Goal: Transaction & Acquisition: Purchase product/service

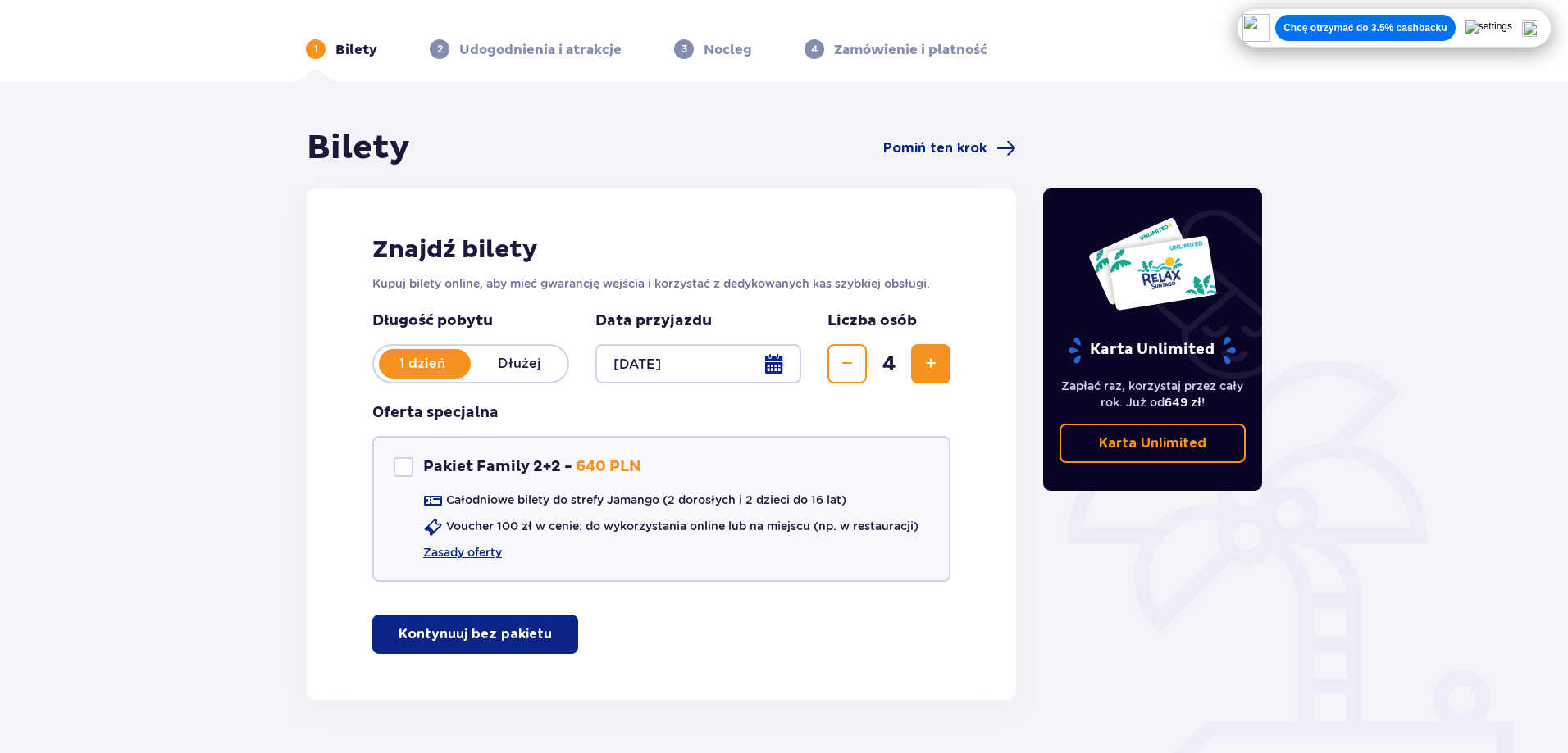
scroll to position [91, 0]
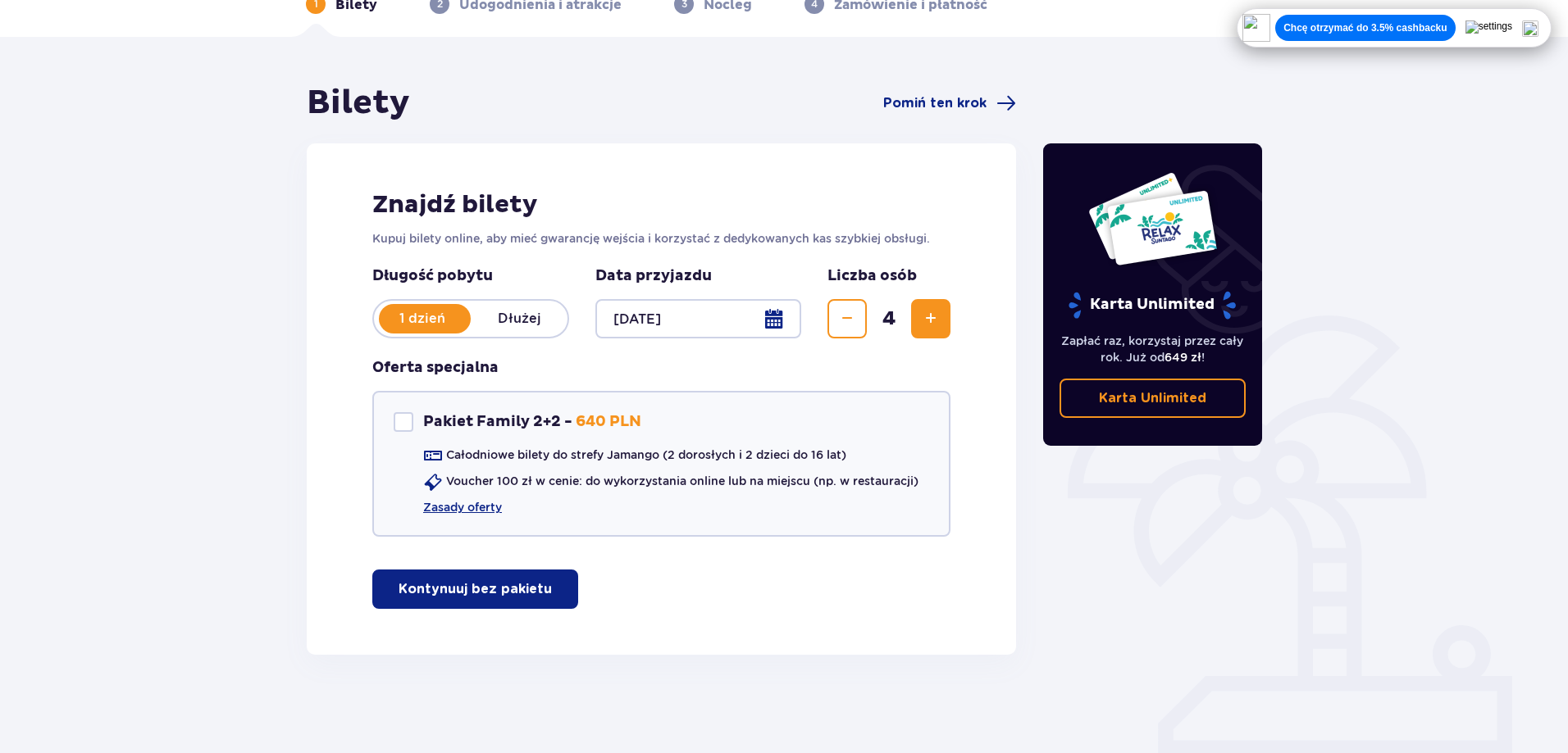
click at [485, 597] on p "Kontynuuj bez pakietu" at bounding box center [475, 590] width 154 height 18
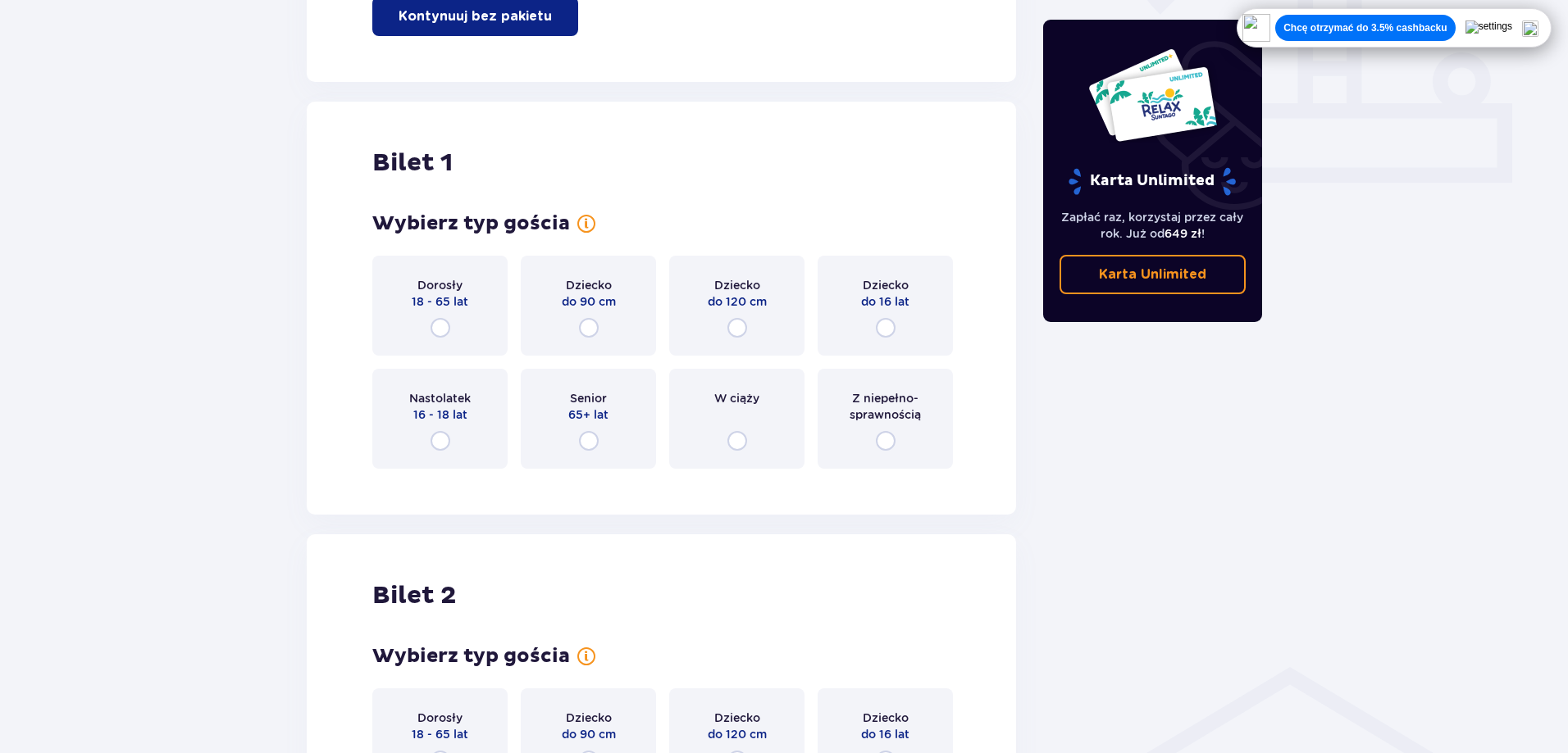
scroll to position [746, 0]
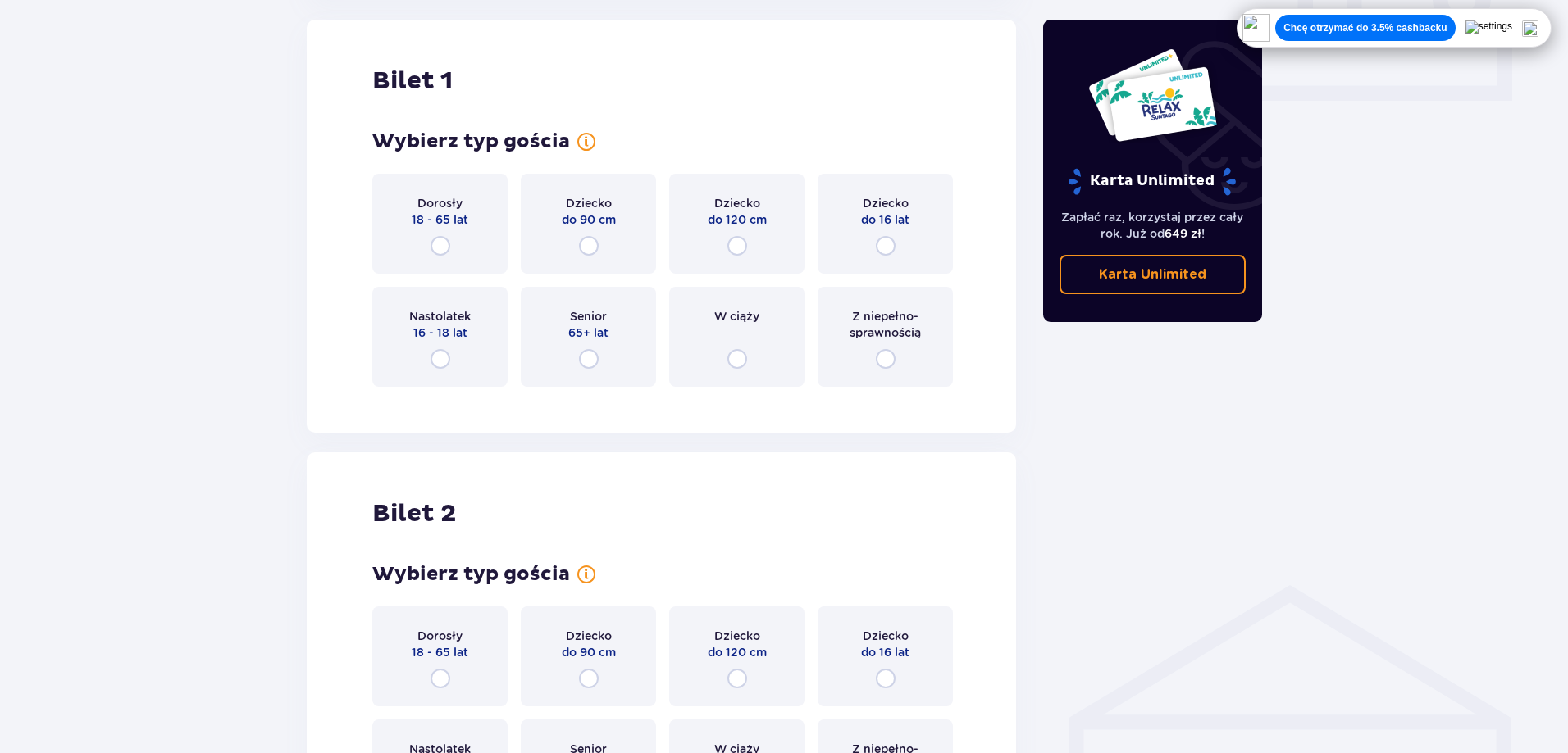
click at [443, 243] on input "radio" at bounding box center [440, 246] width 20 height 20
radio input "true"
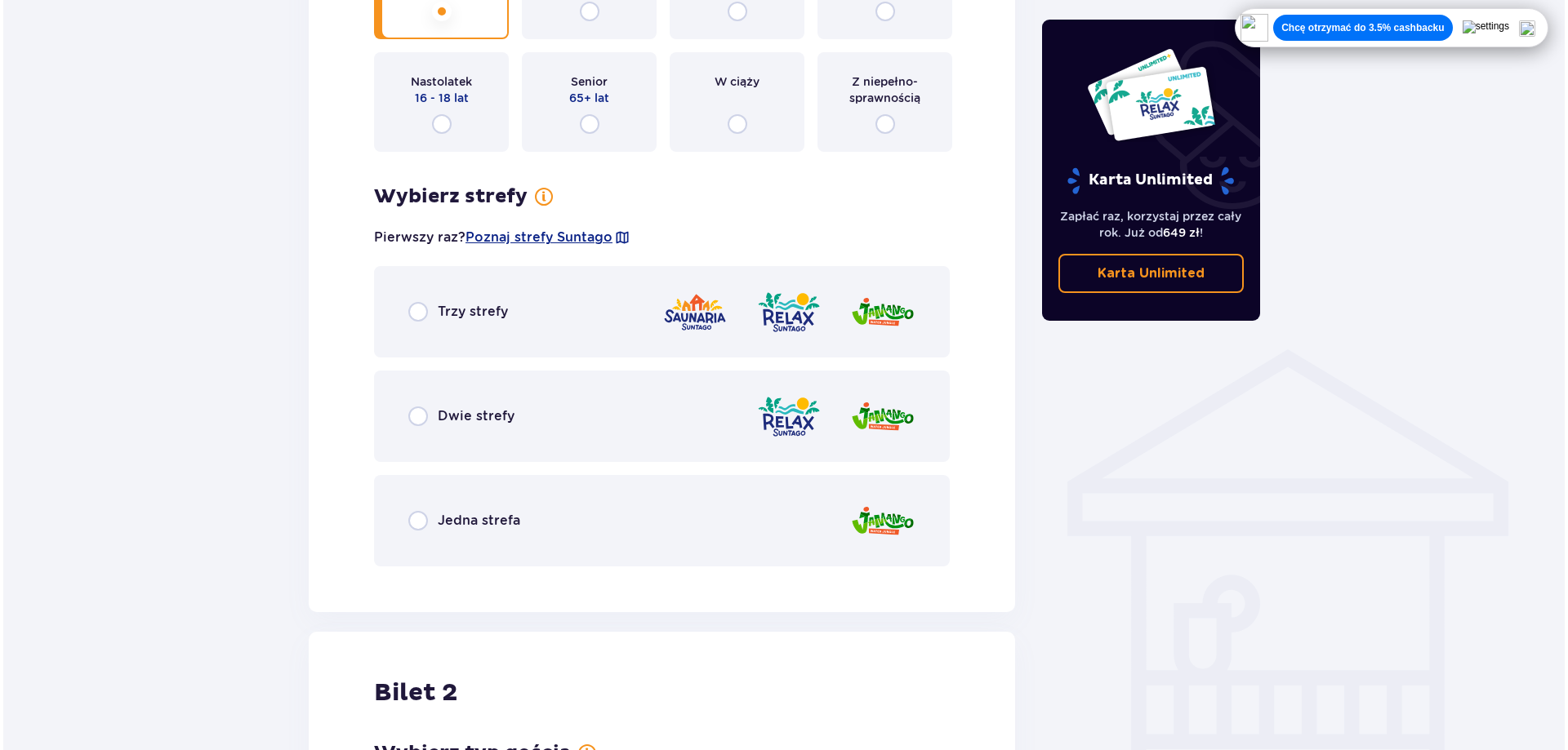
scroll to position [897, 0]
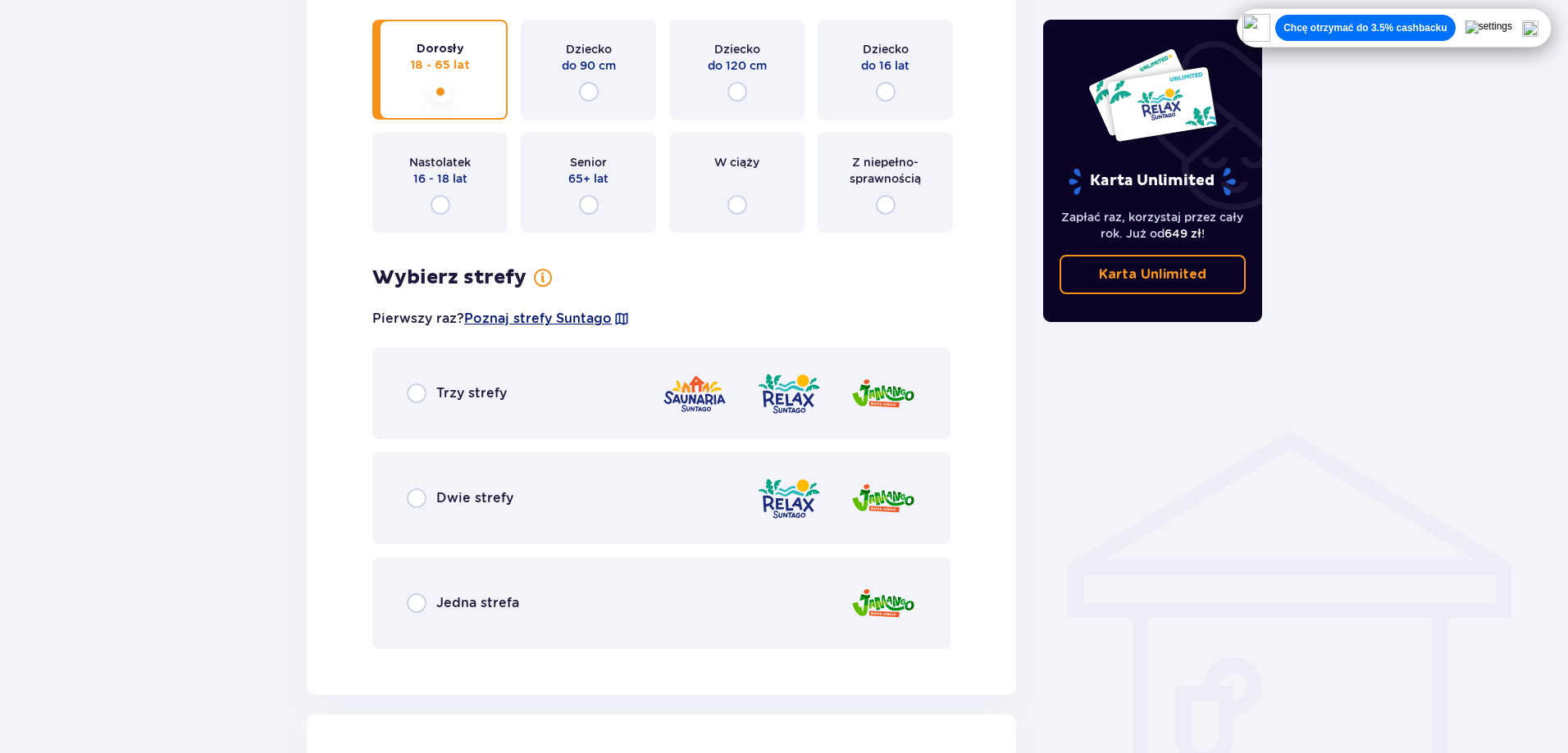
click at [571, 315] on span "Poznaj strefy Suntago" at bounding box center [538, 319] width 147 height 18
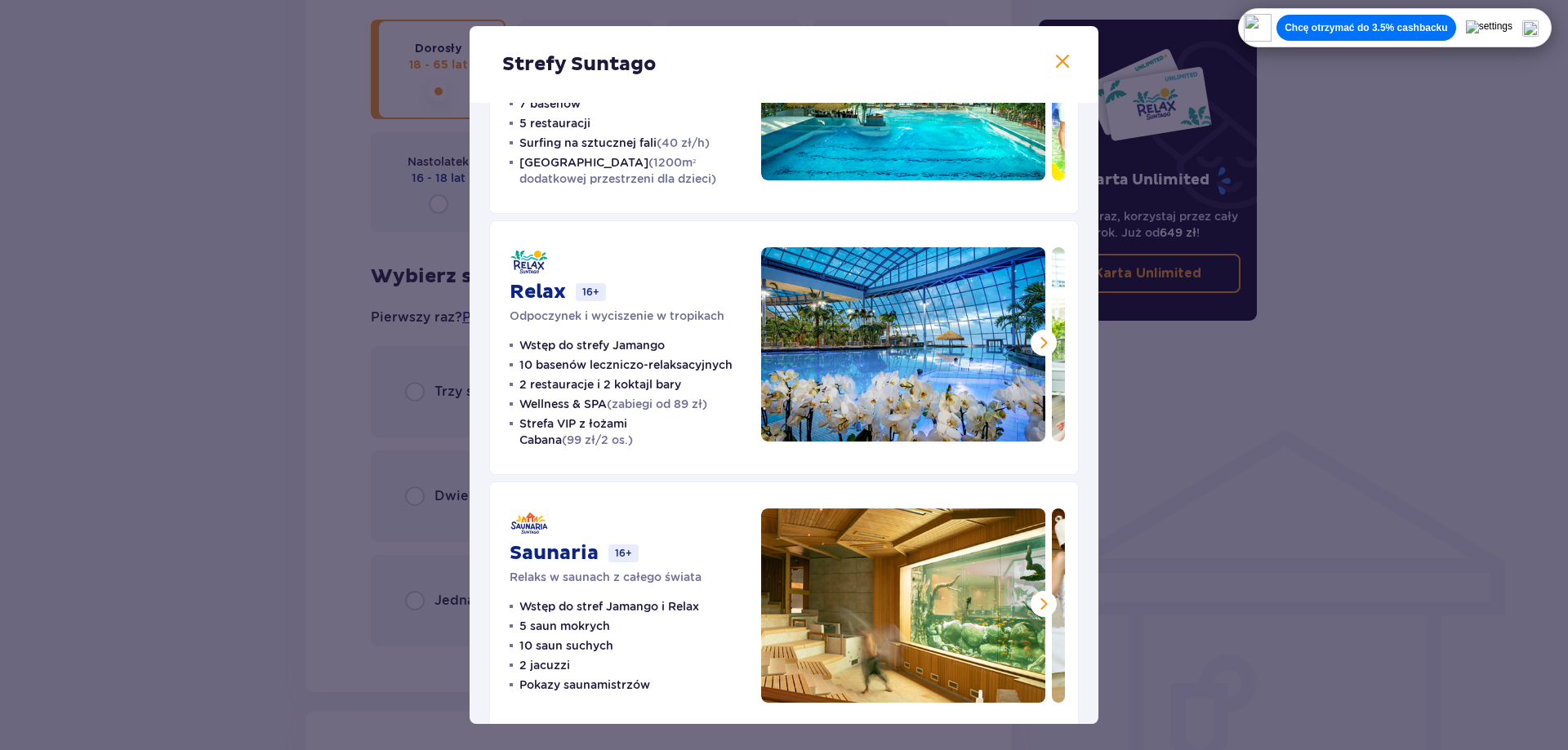
scroll to position [189, 0]
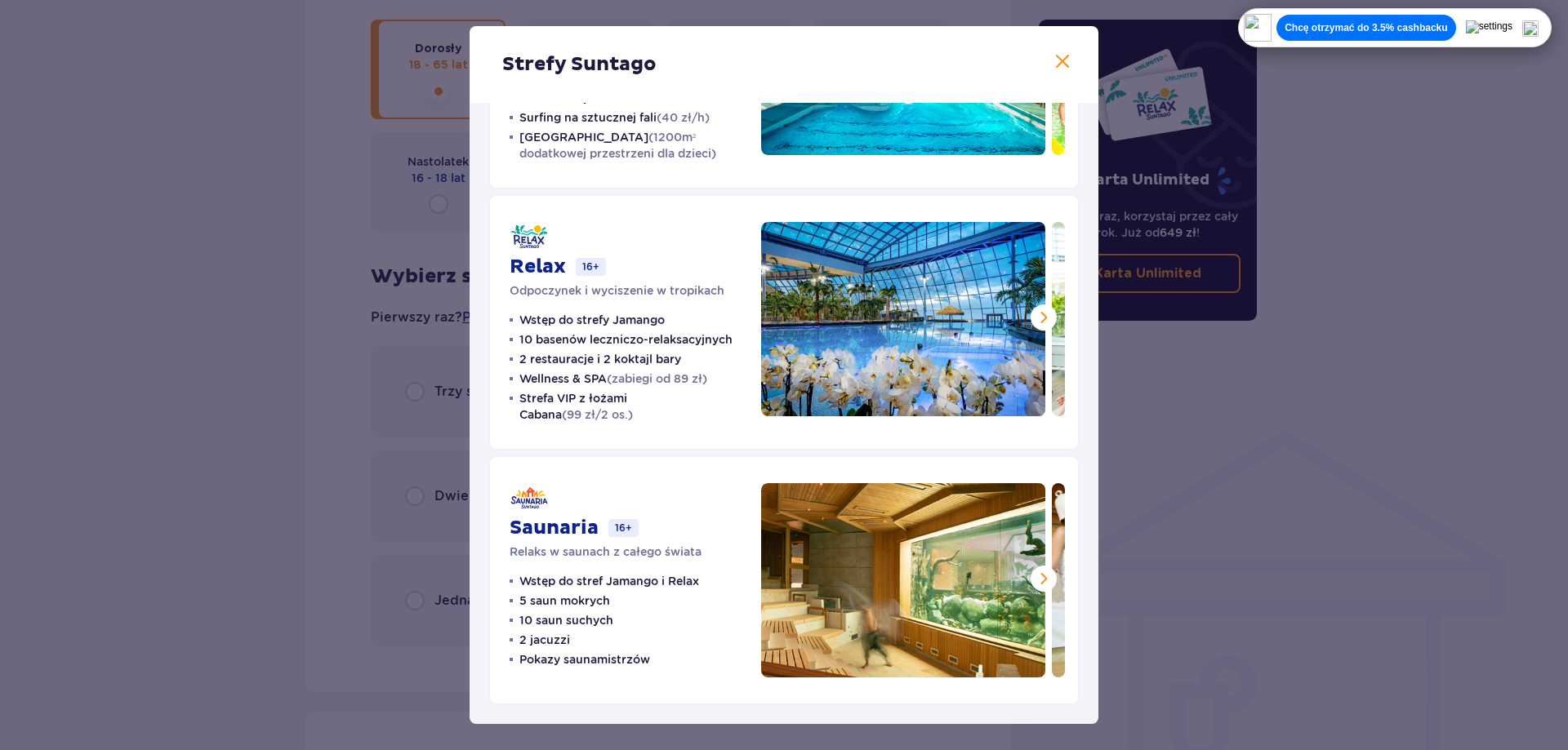
click at [1034, 316] on span at bounding box center [1044, 317] width 20 height 20
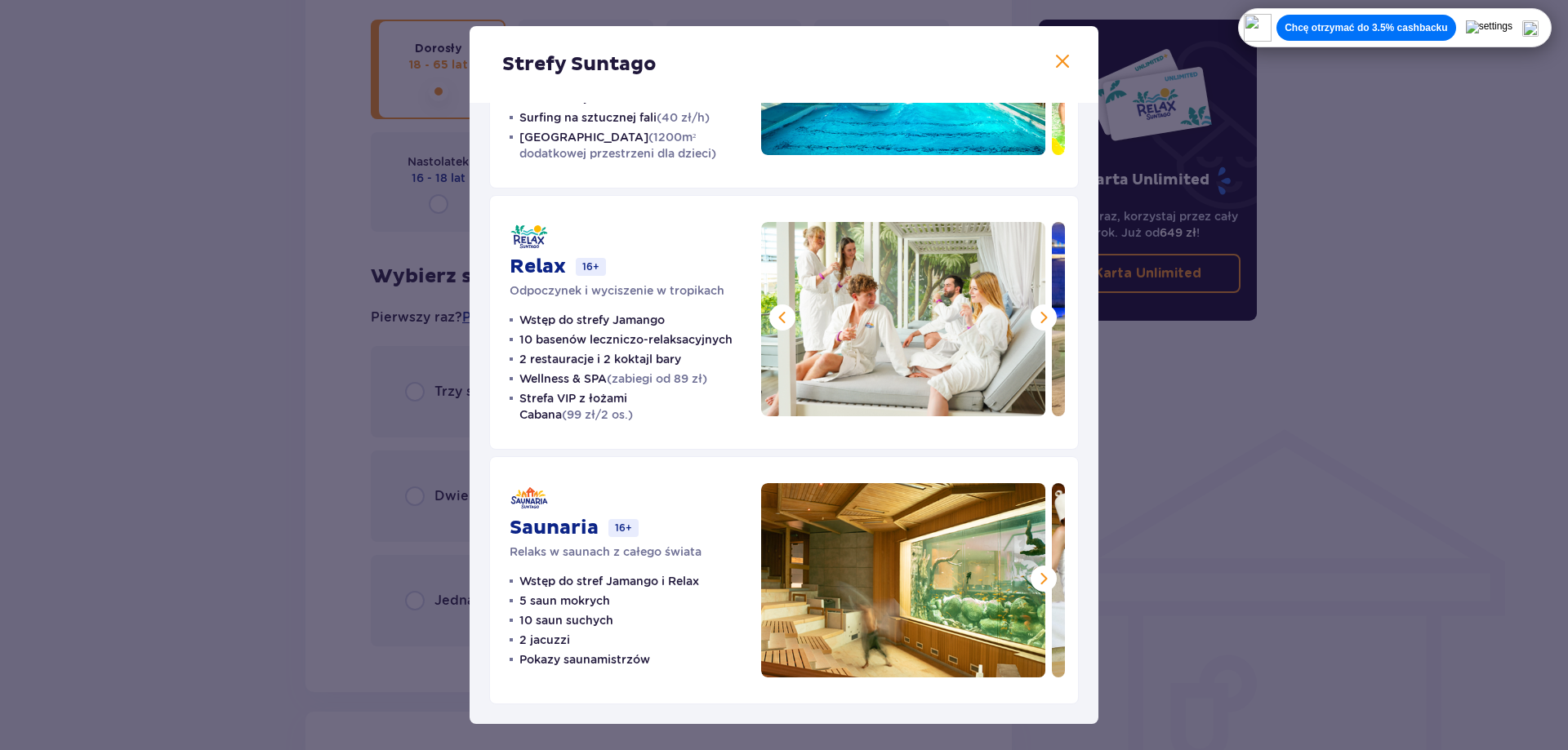
click at [1034, 316] on span at bounding box center [1044, 317] width 20 height 20
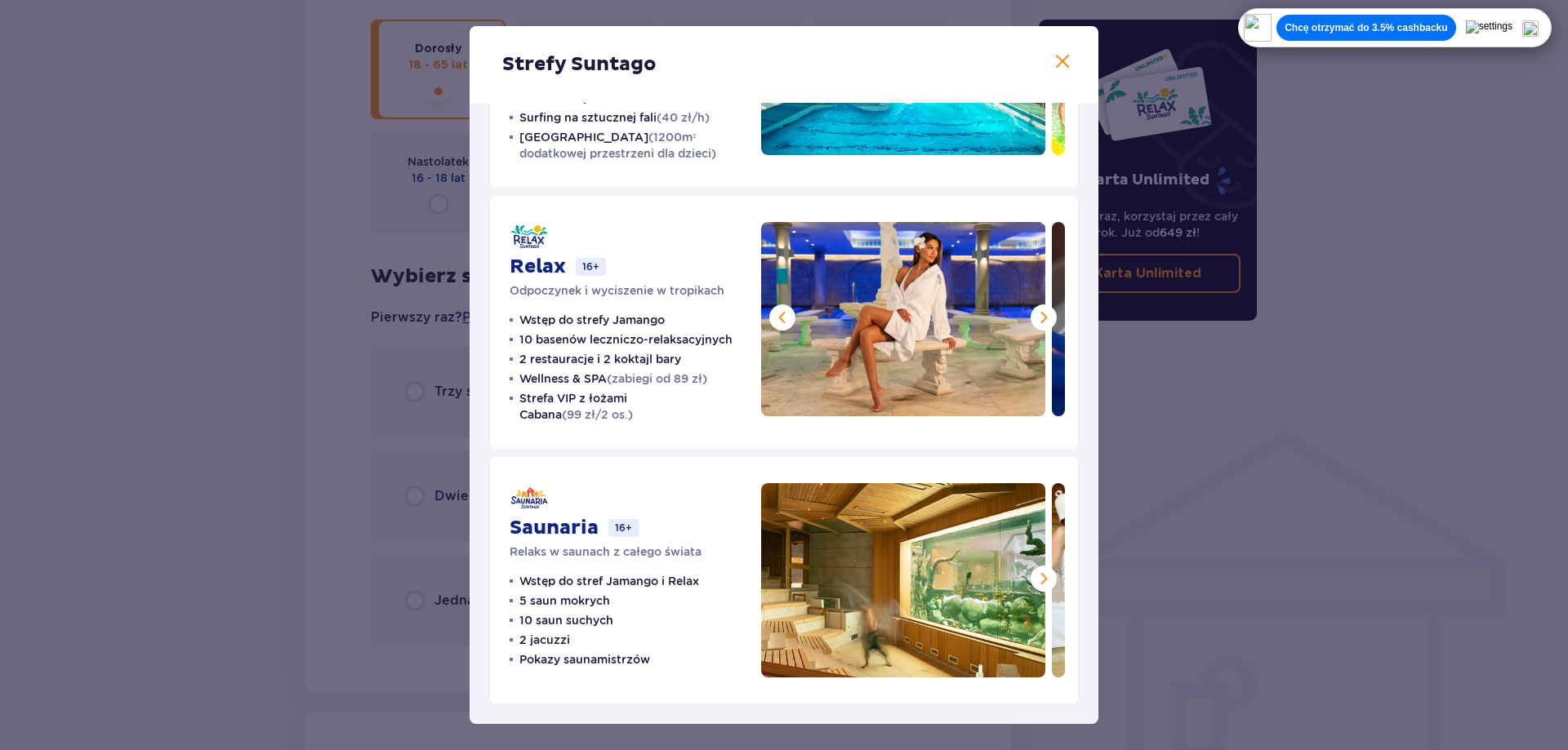
click at [1034, 316] on span at bounding box center [1044, 317] width 20 height 20
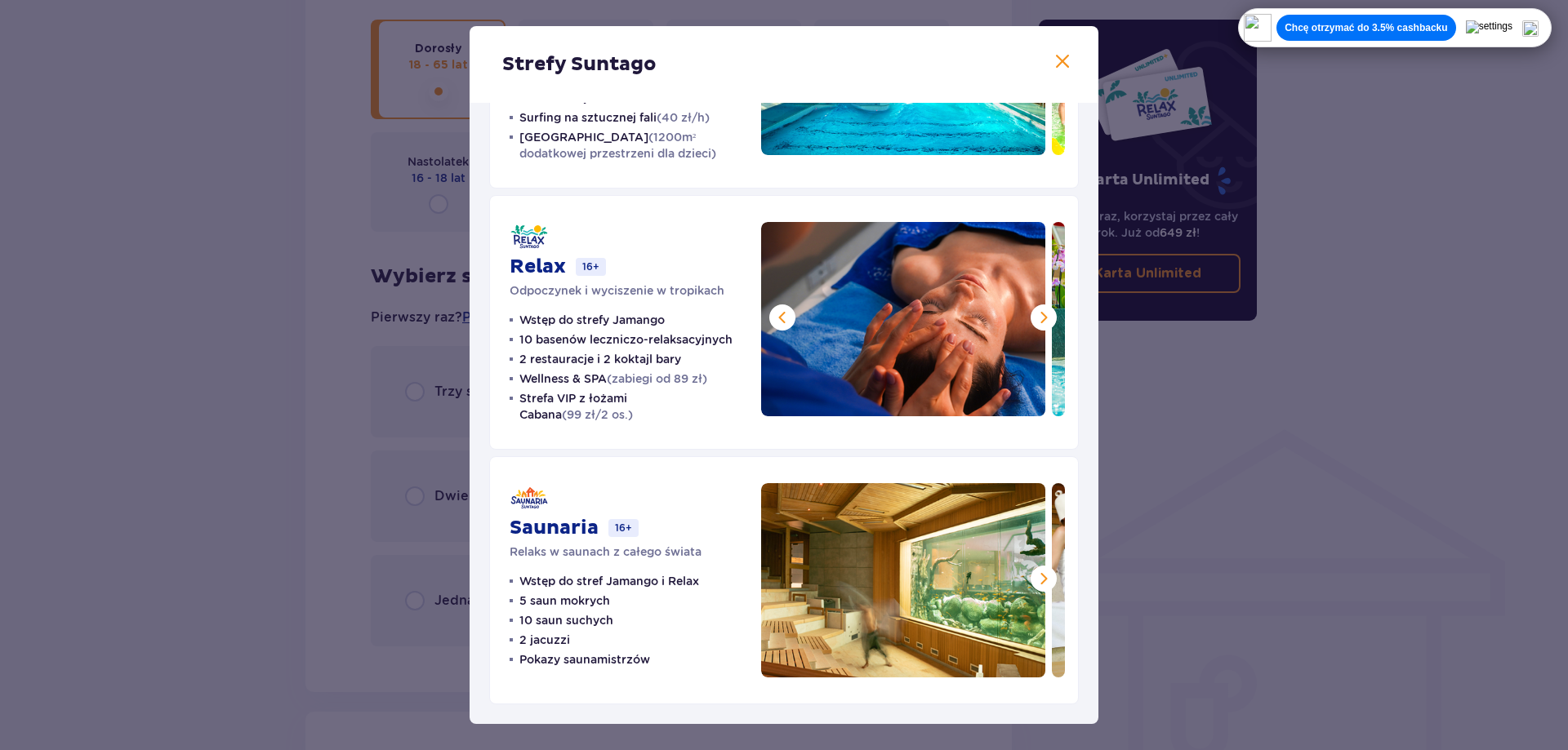
click at [1034, 316] on span at bounding box center [1044, 317] width 20 height 20
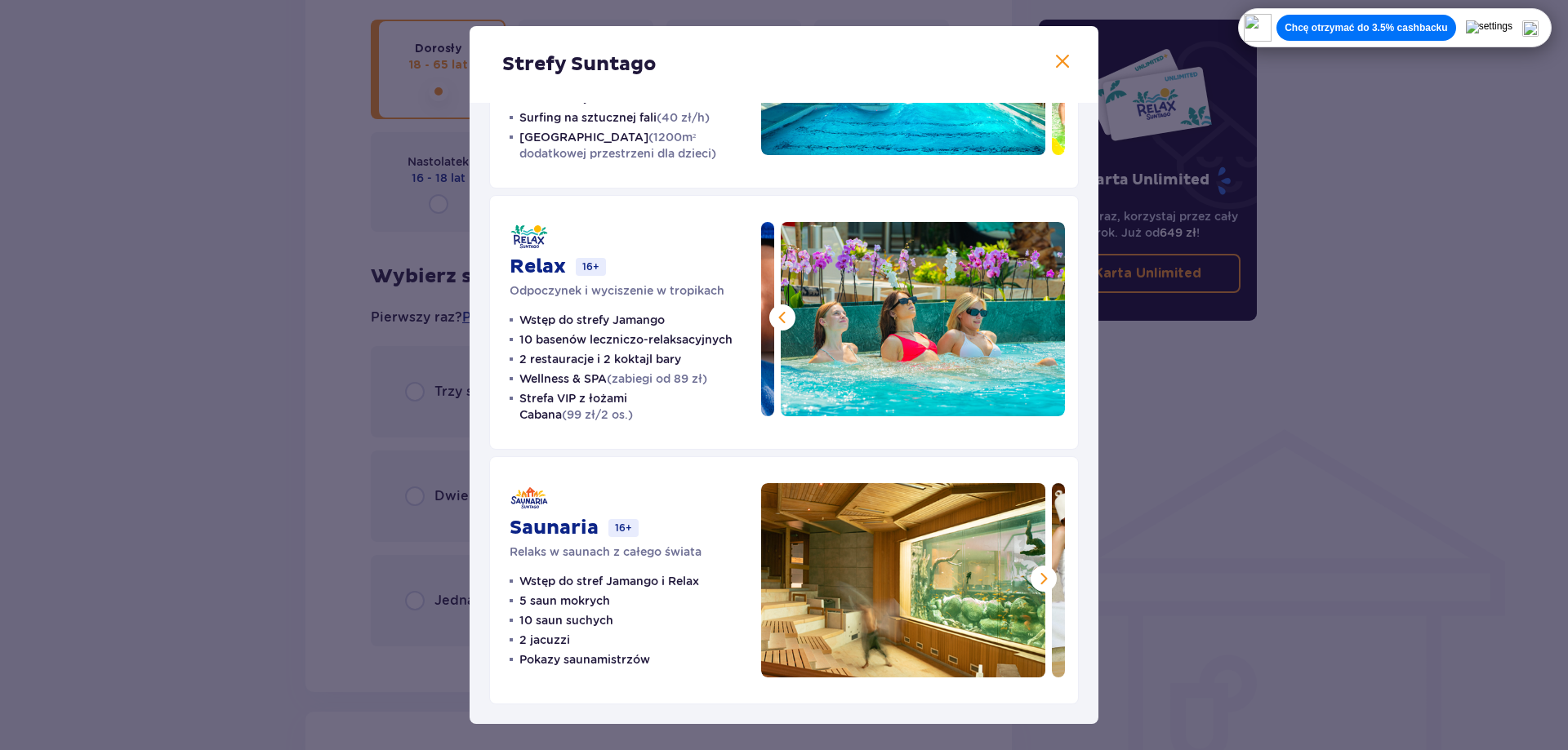
click at [1035, 579] on span at bounding box center [1044, 578] width 20 height 20
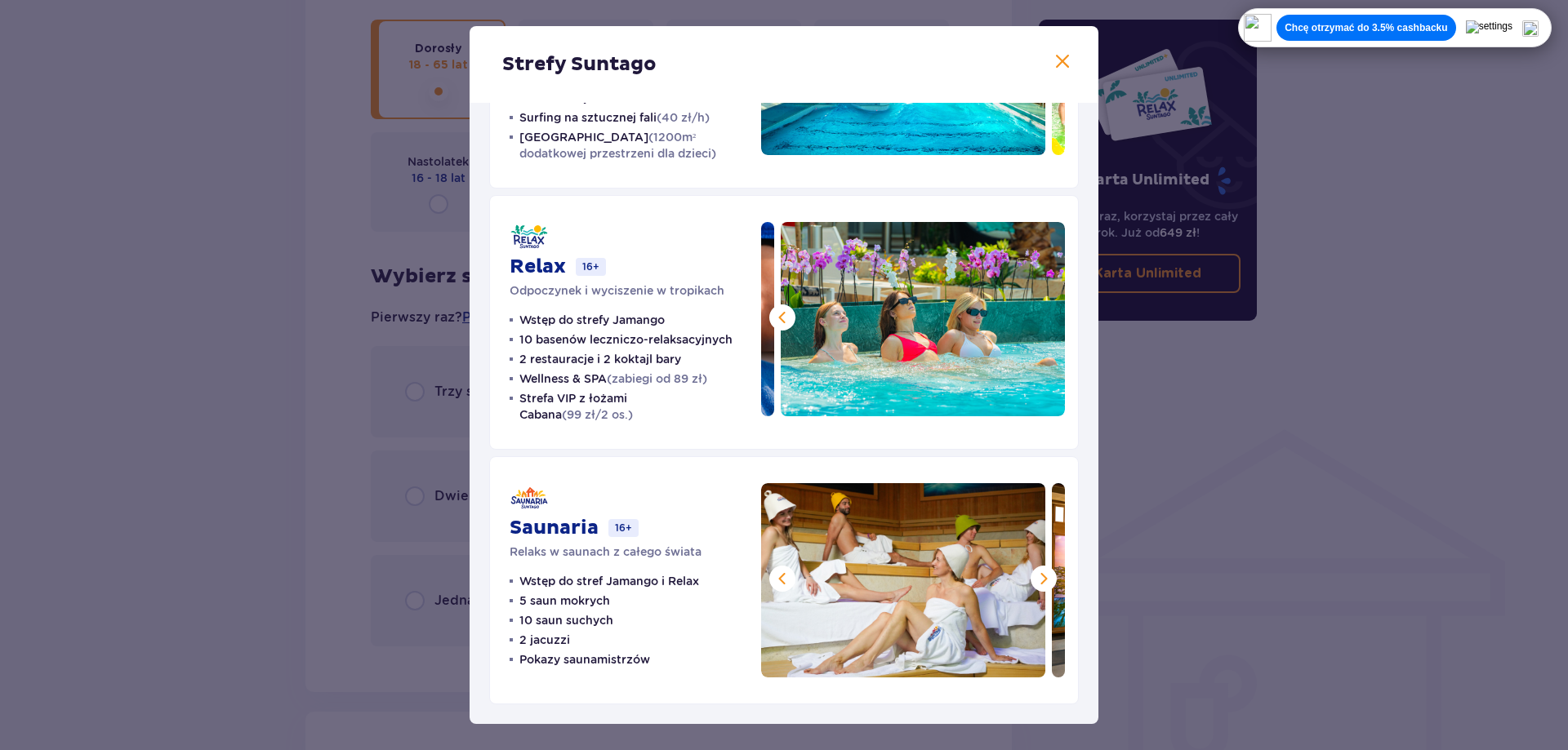
click at [1035, 579] on span at bounding box center [1044, 578] width 20 height 20
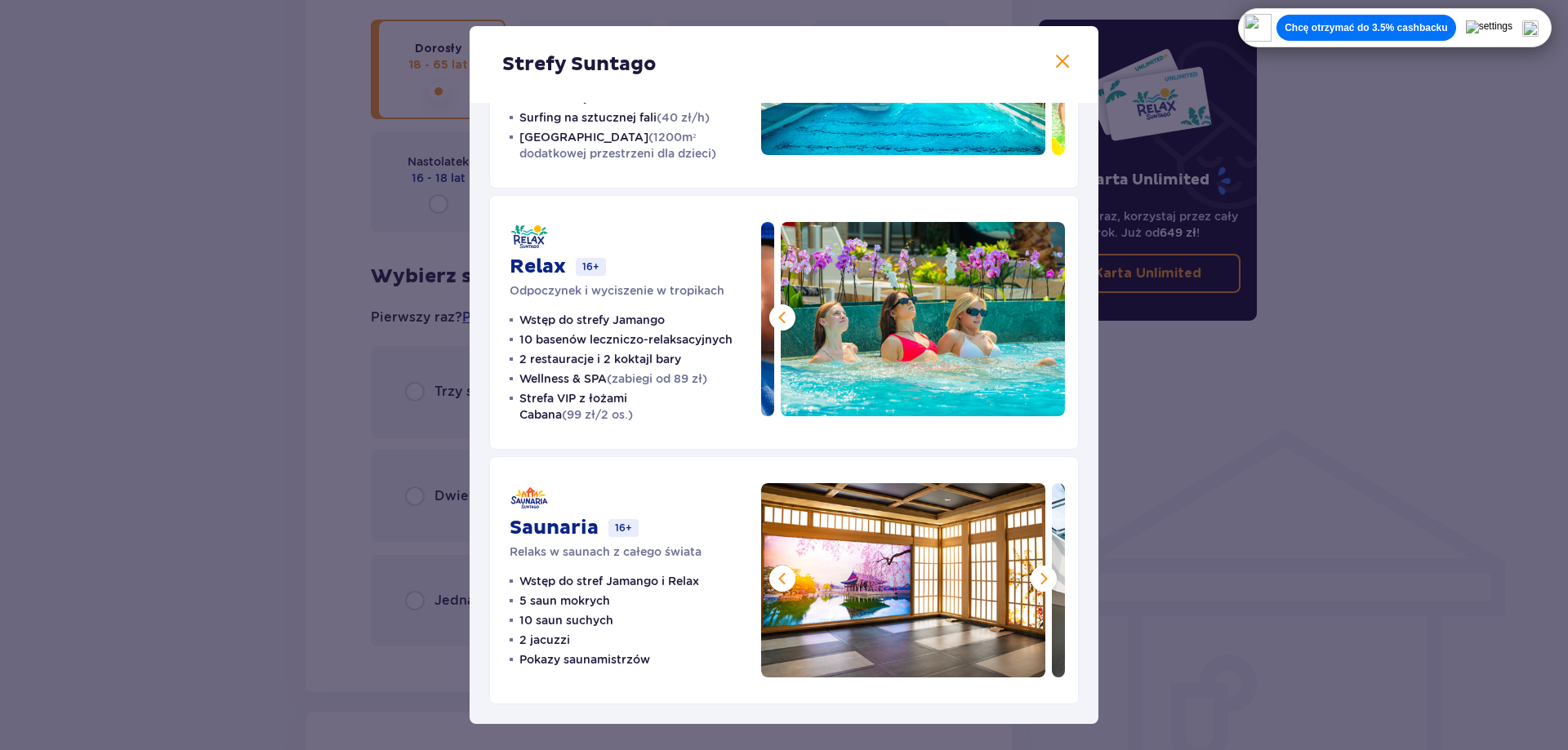
click at [1035, 579] on span at bounding box center [1044, 578] width 20 height 20
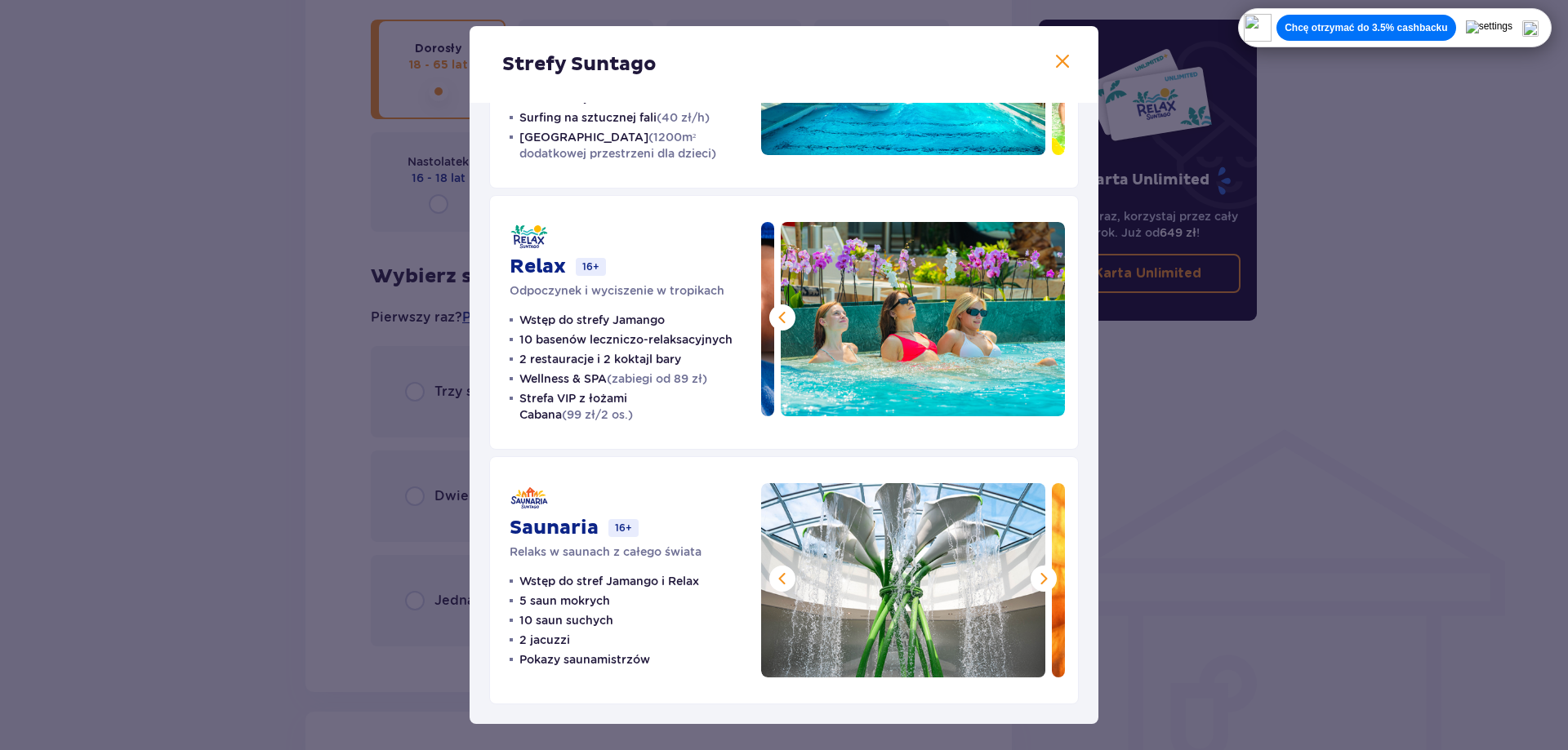
click at [1035, 579] on span at bounding box center [1044, 578] width 20 height 20
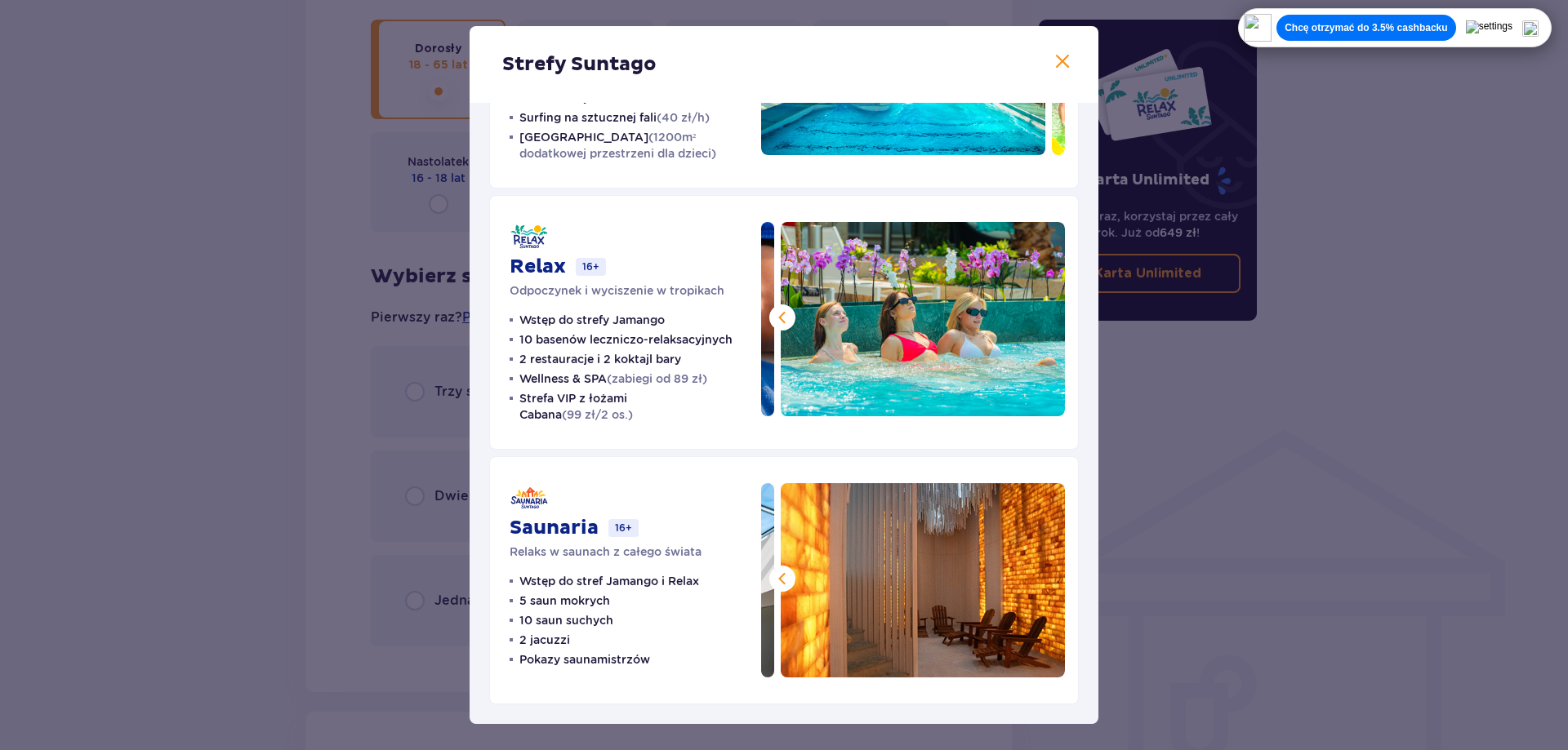
click at [1035, 579] on img at bounding box center [923, 580] width 284 height 194
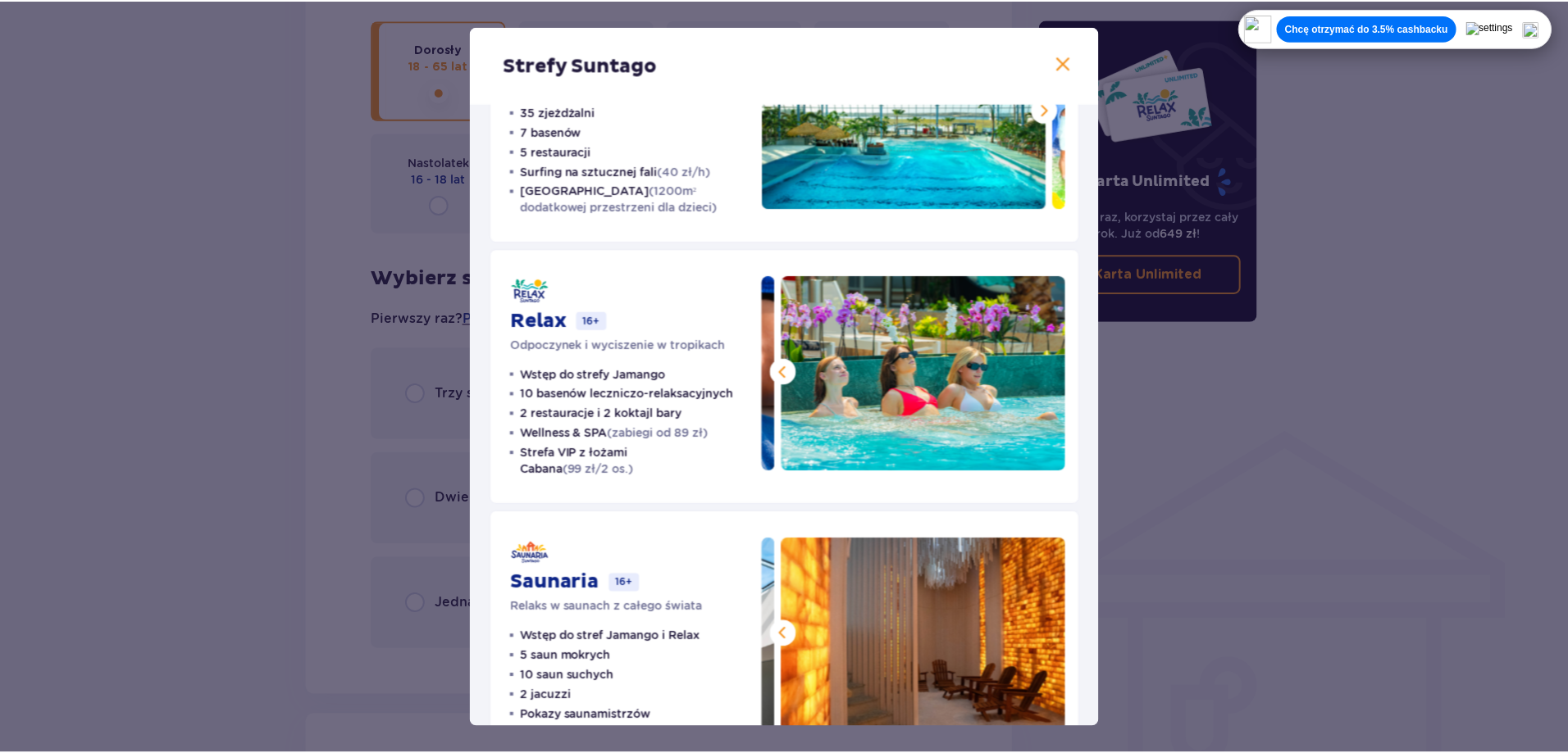
scroll to position [0, 0]
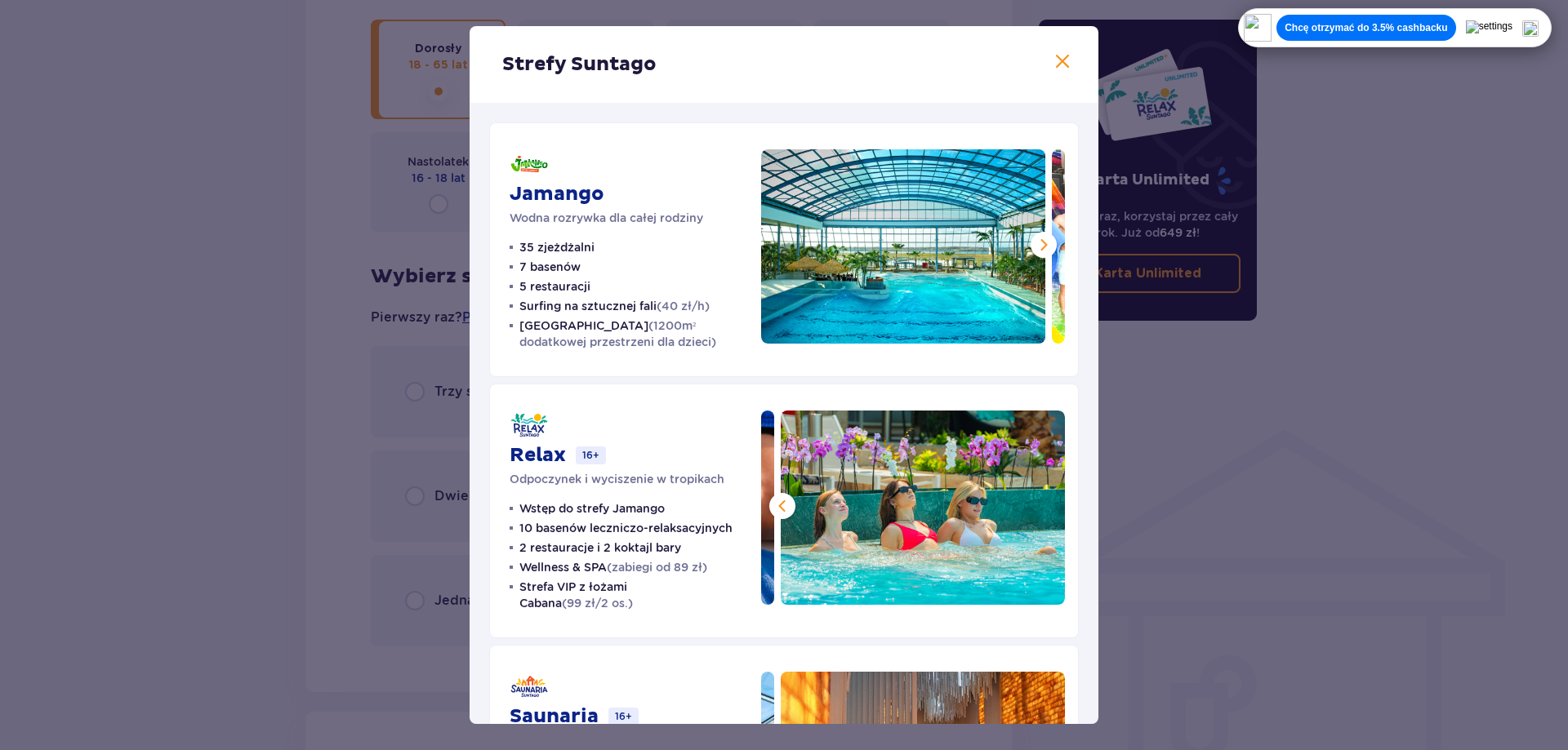
click at [1041, 238] on span at bounding box center [1044, 245] width 20 height 20
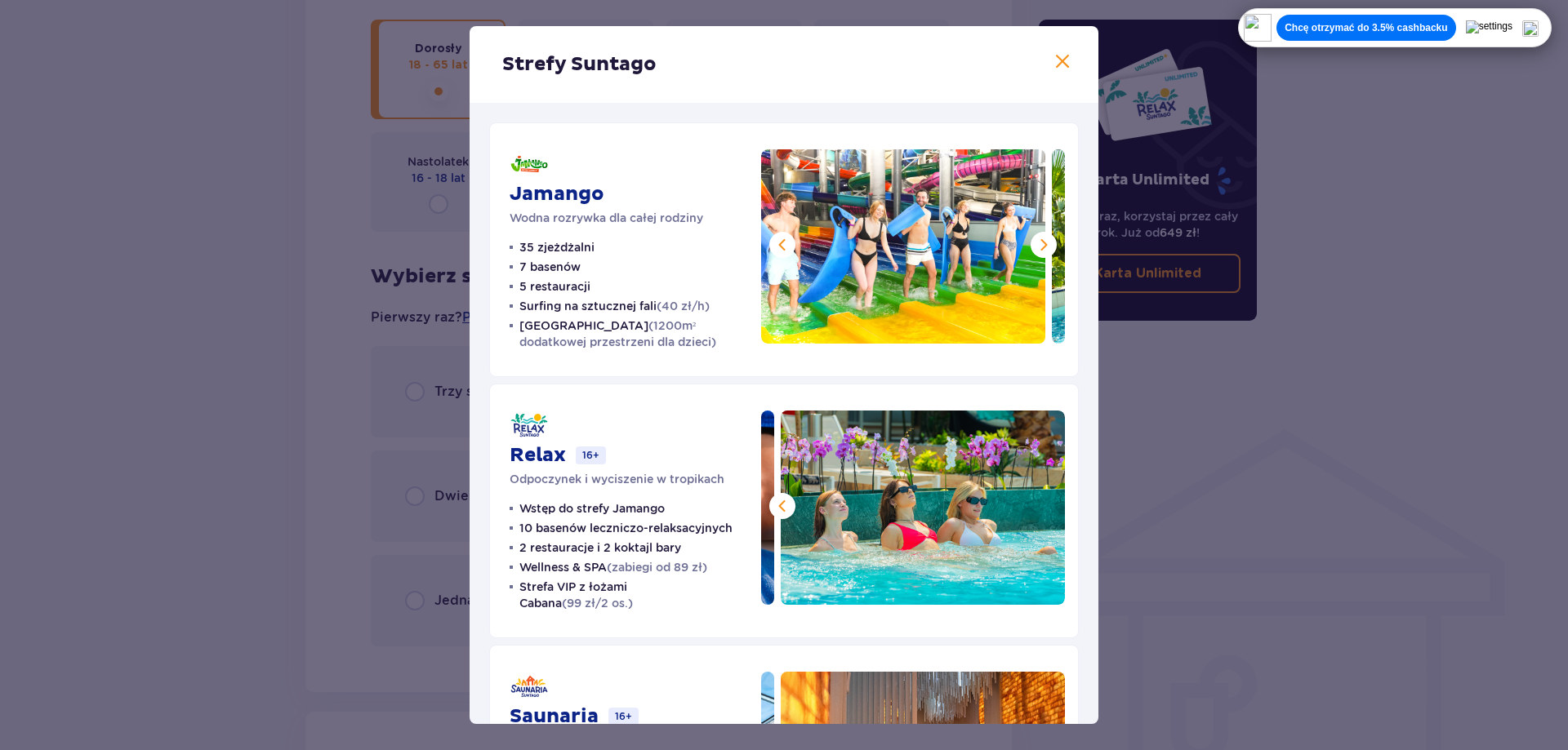
click at [1034, 244] on span at bounding box center [1044, 245] width 20 height 20
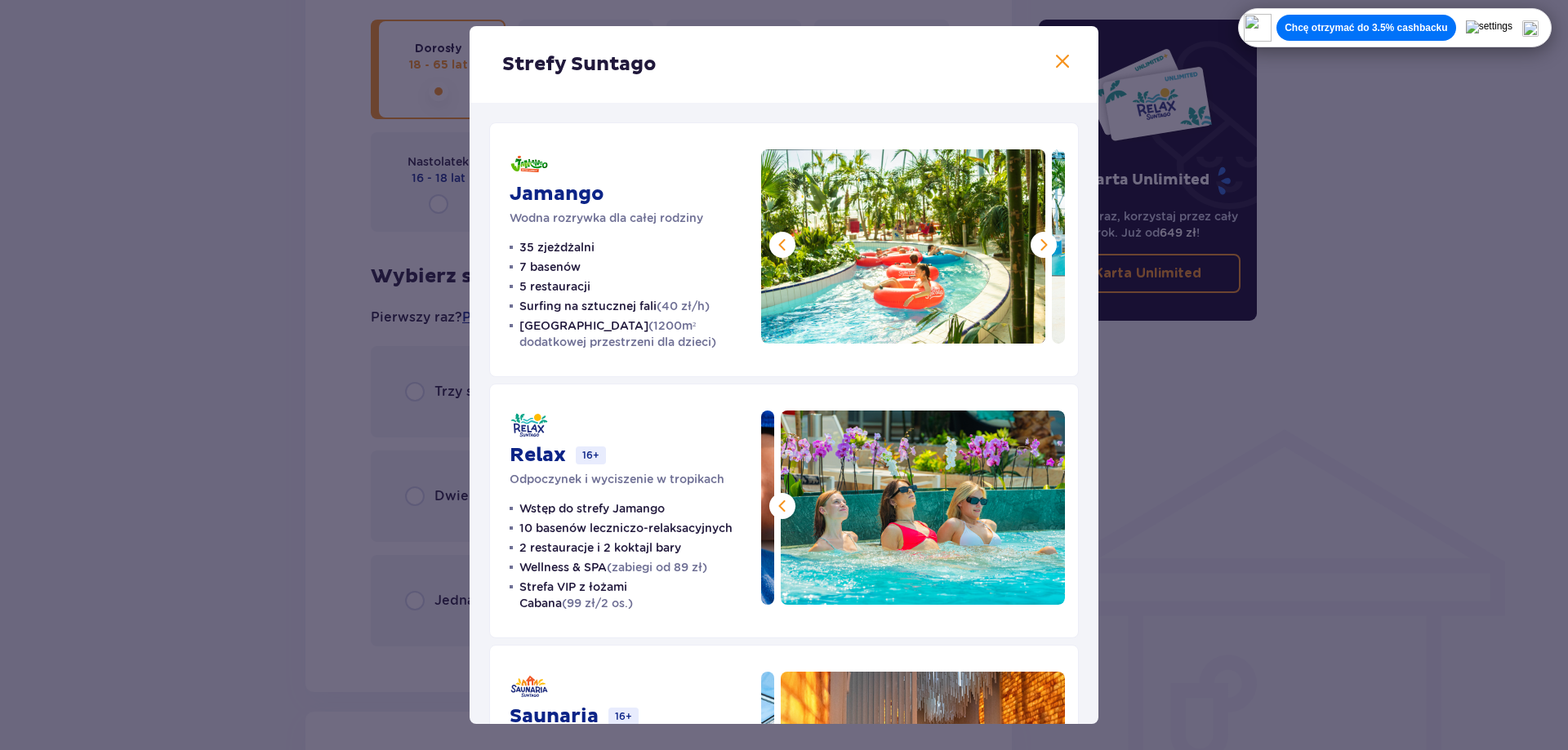
click at [1034, 244] on span at bounding box center [1044, 245] width 20 height 20
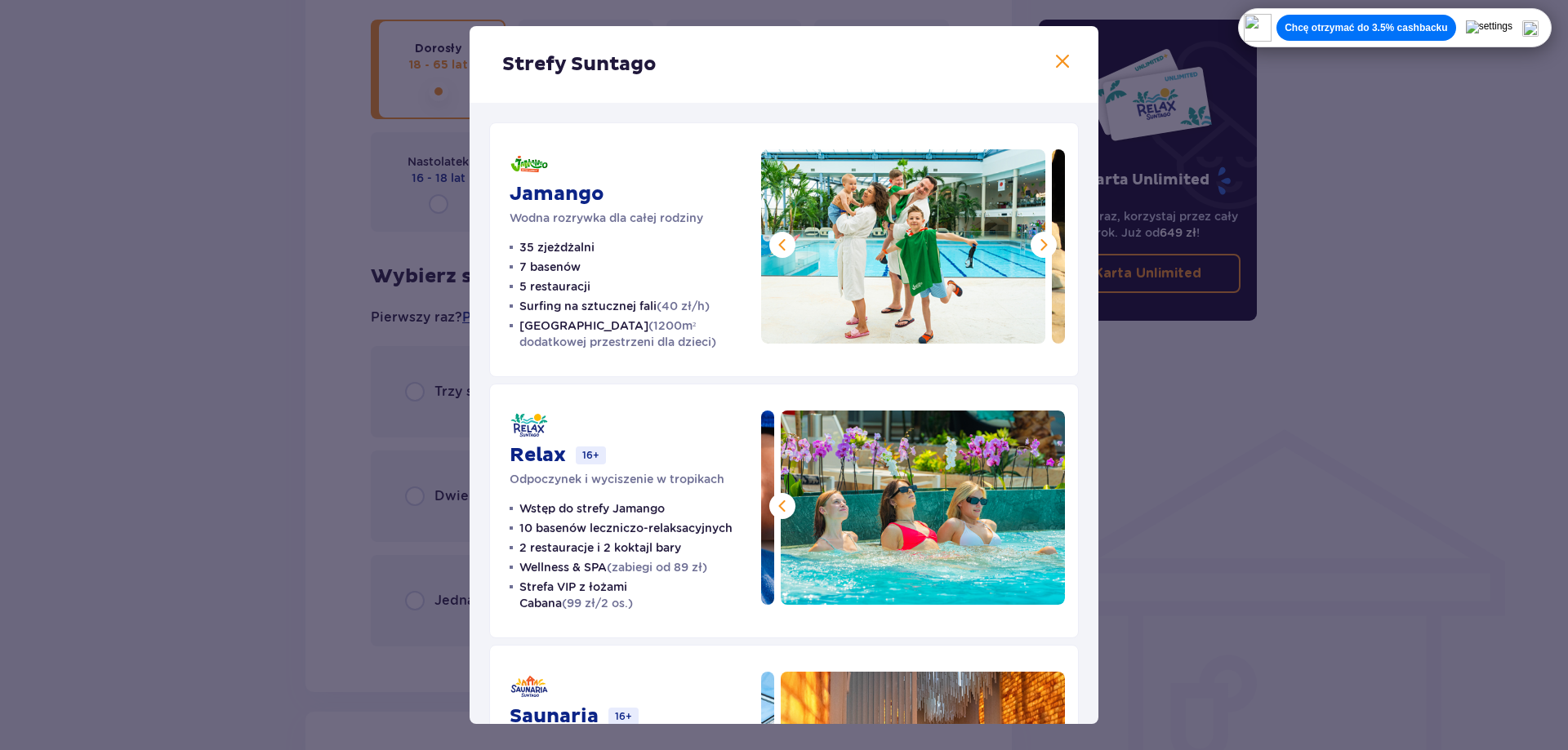
click at [1034, 244] on span at bounding box center [1044, 245] width 20 height 20
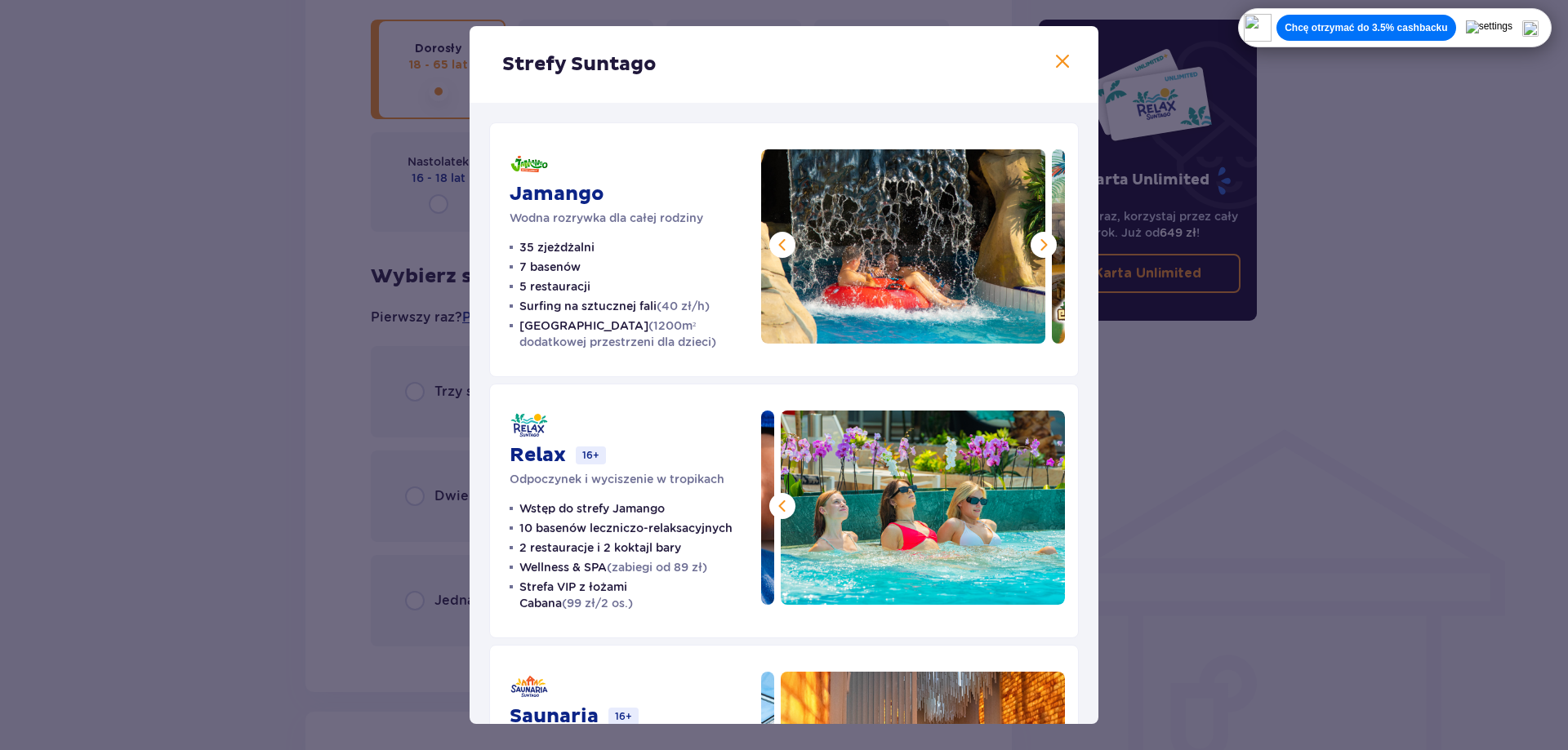
click at [1030, 245] on button at bounding box center [1043, 244] width 26 height 26
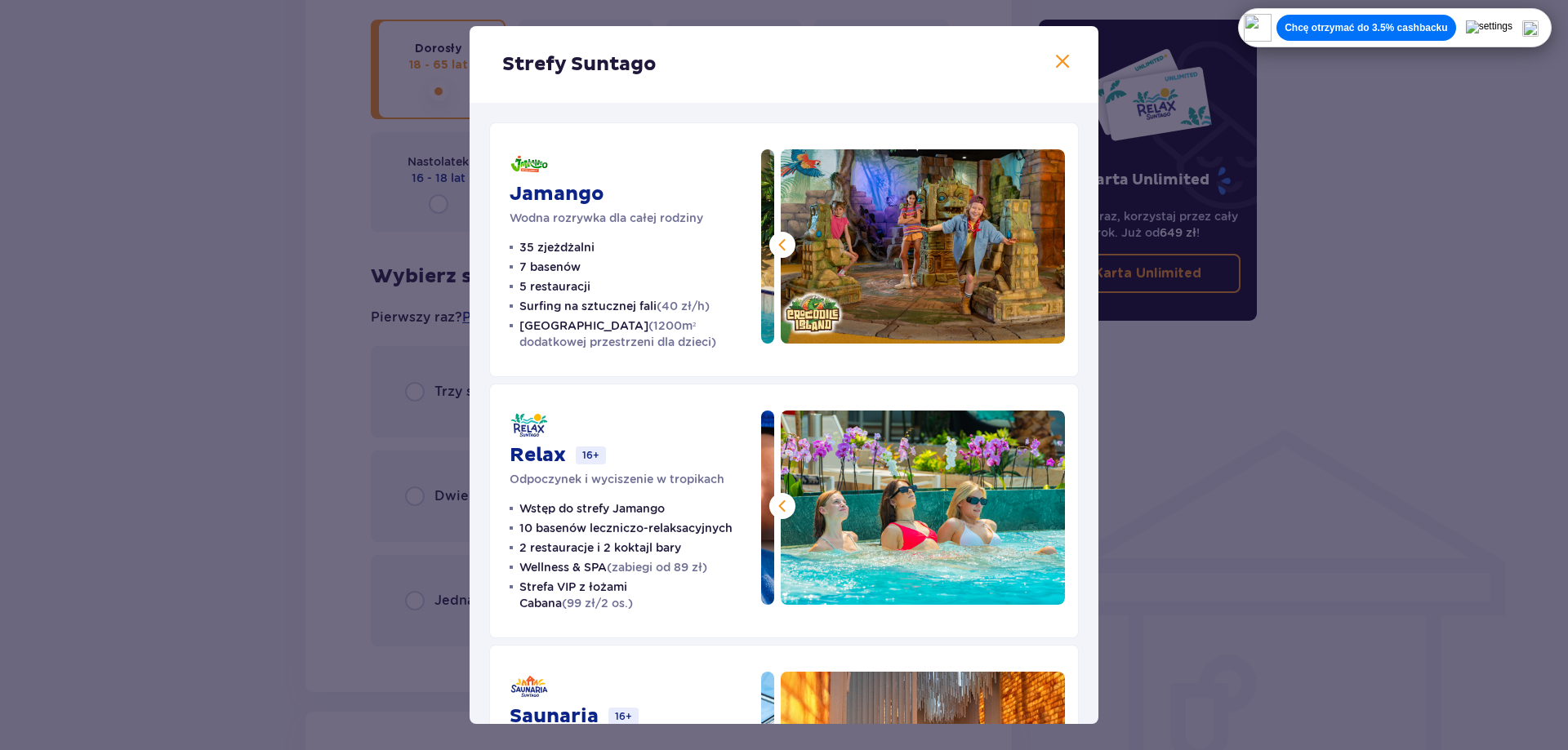
drag, startPoint x: 1061, startPoint y: 61, endPoint x: 1014, endPoint y: 71, distance: 48.1
click at [1061, 60] on span at bounding box center [1063, 62] width 20 height 20
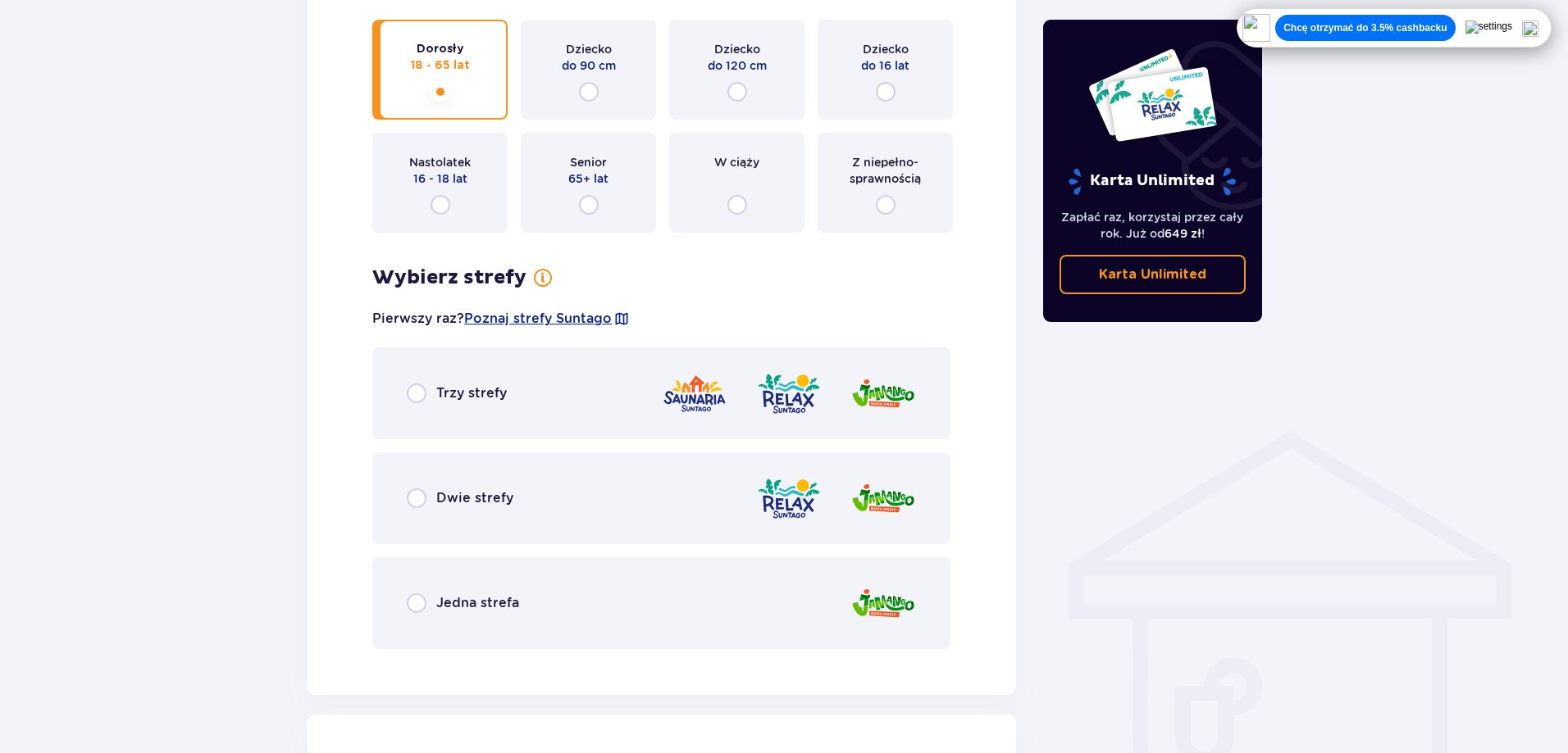
click at [420, 606] on input "radio" at bounding box center [417, 603] width 20 height 20
radio input "true"
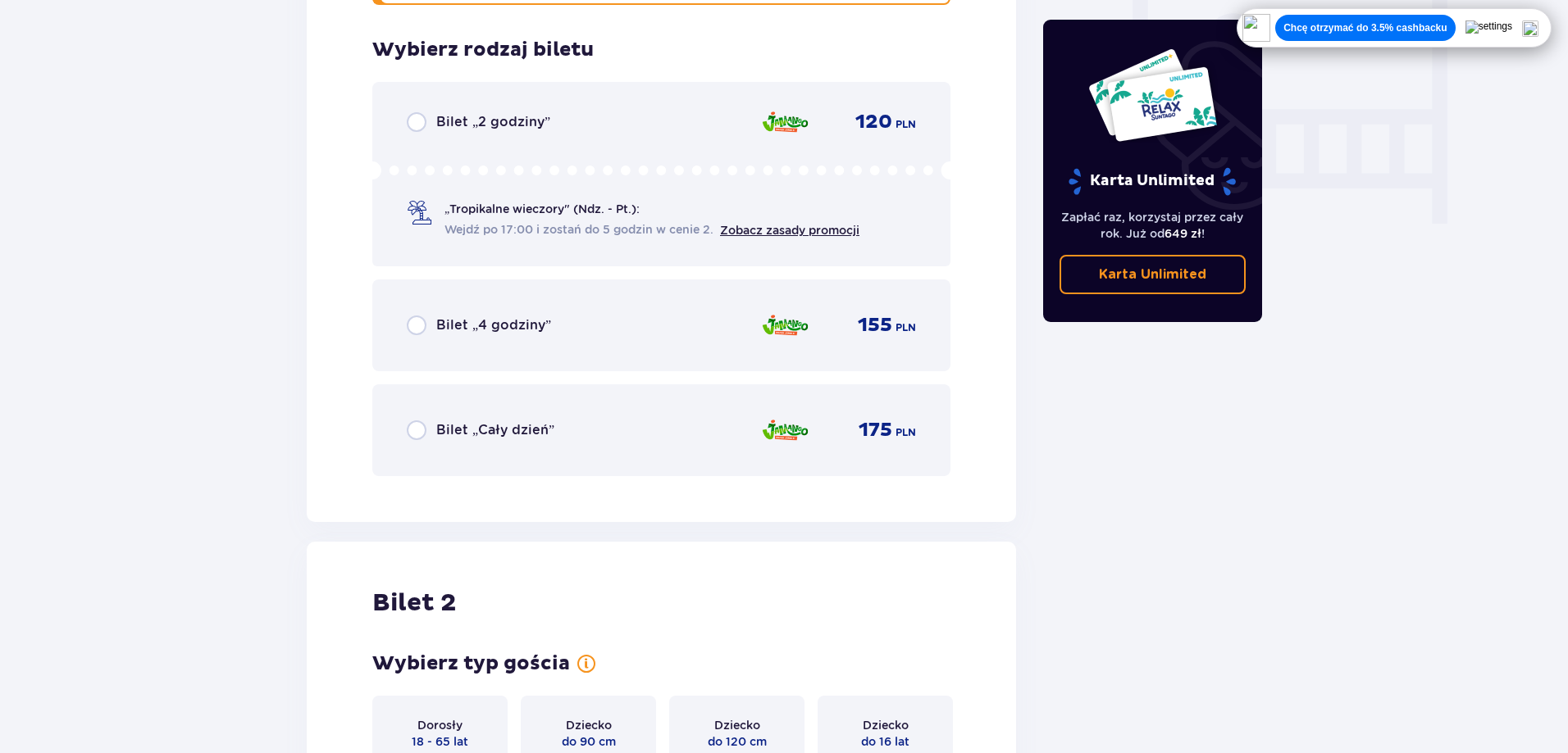
scroll to position [1563, 0]
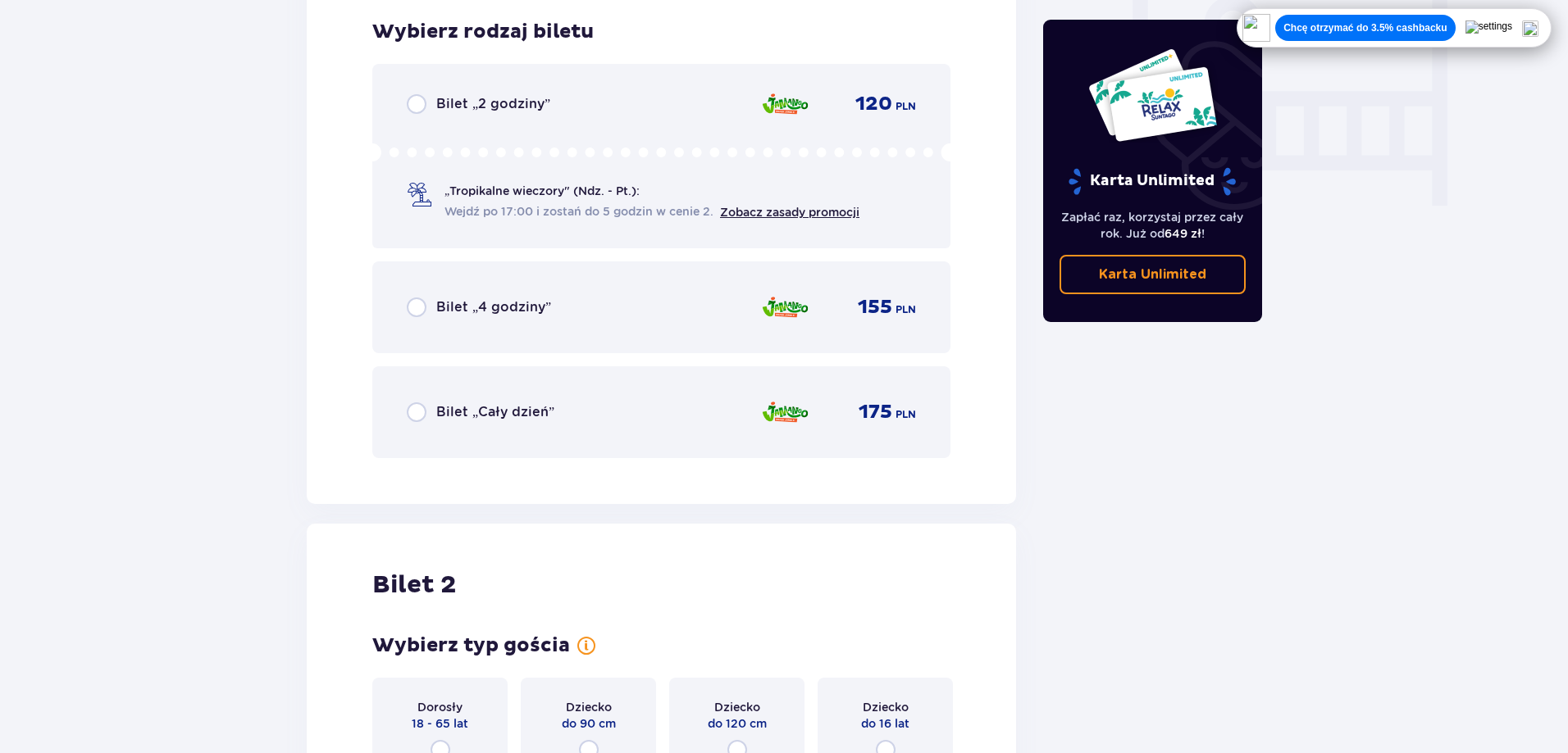
click at [414, 413] on input "radio" at bounding box center [417, 412] width 20 height 20
radio input "true"
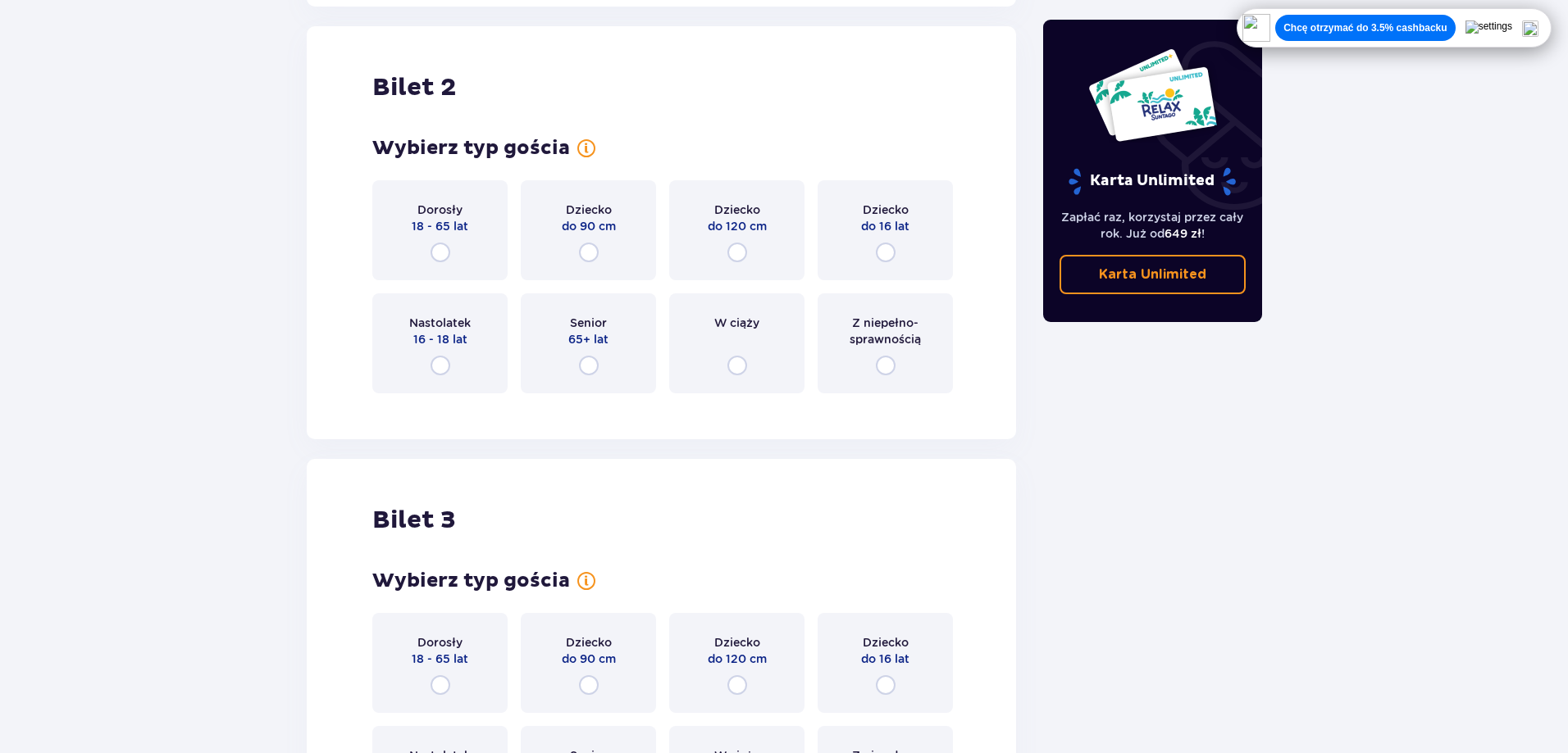
scroll to position [2066, 0]
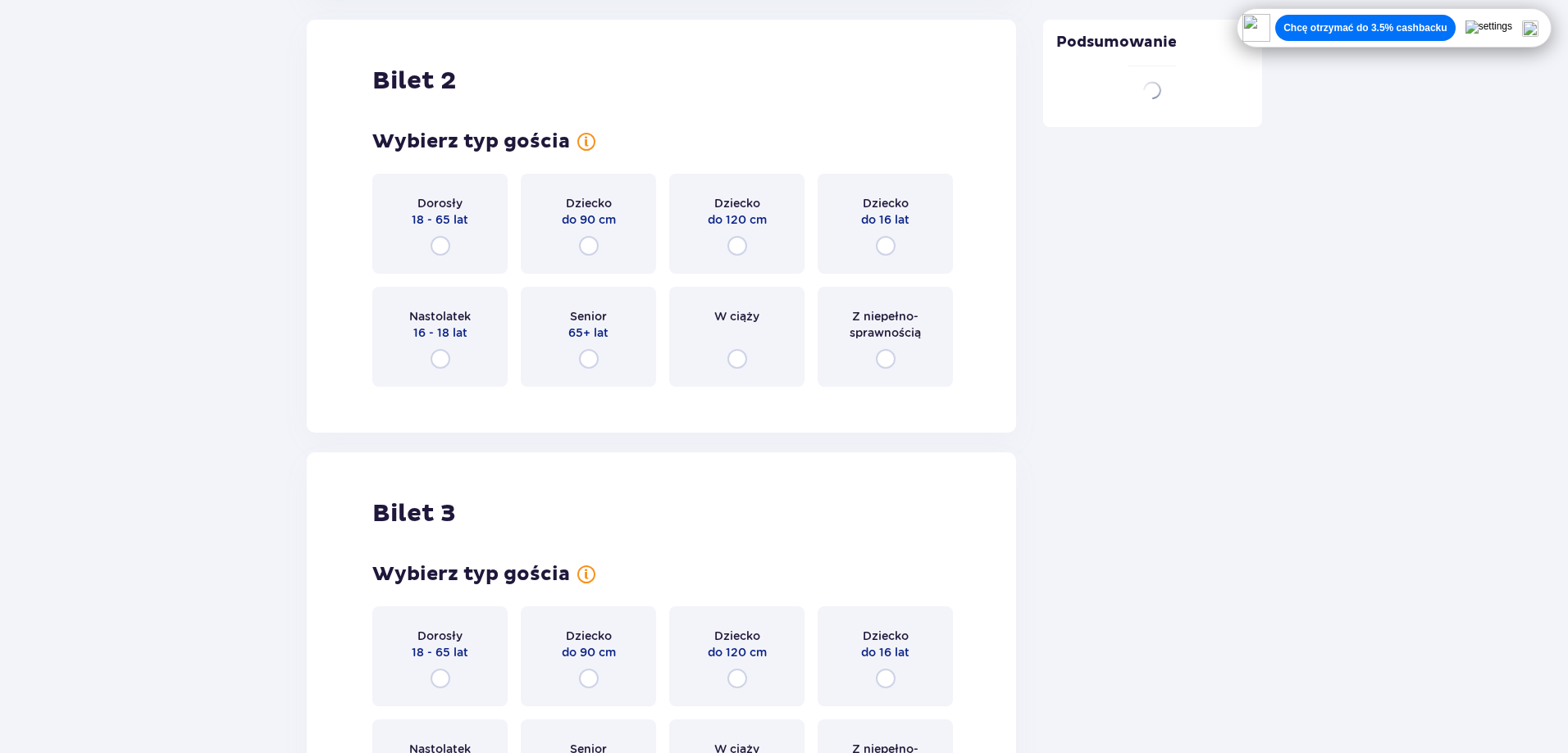
click at [445, 245] on input "radio" at bounding box center [440, 246] width 20 height 20
radio input "true"
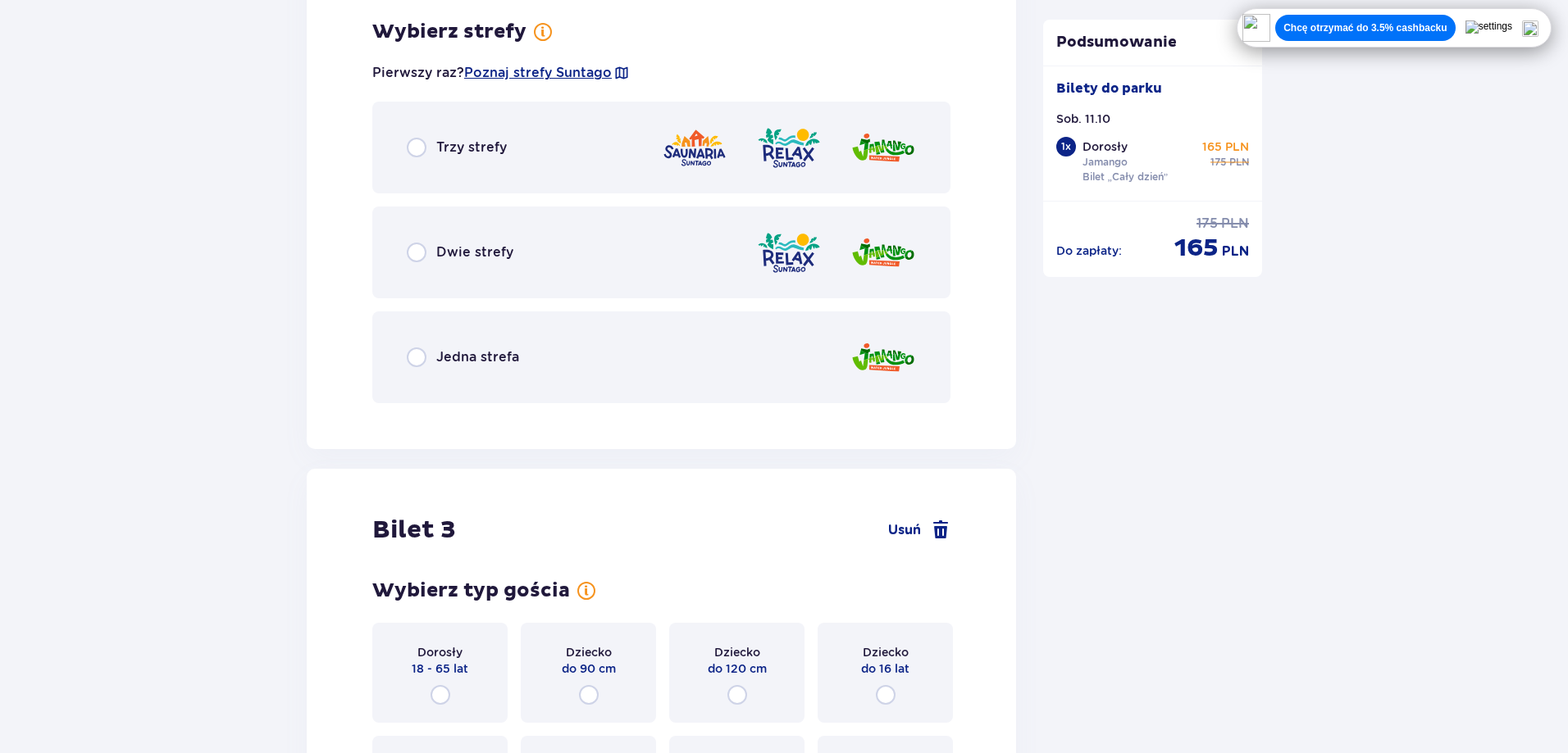
click at [423, 362] on input "radio" at bounding box center [417, 357] width 20 height 20
radio input "true"
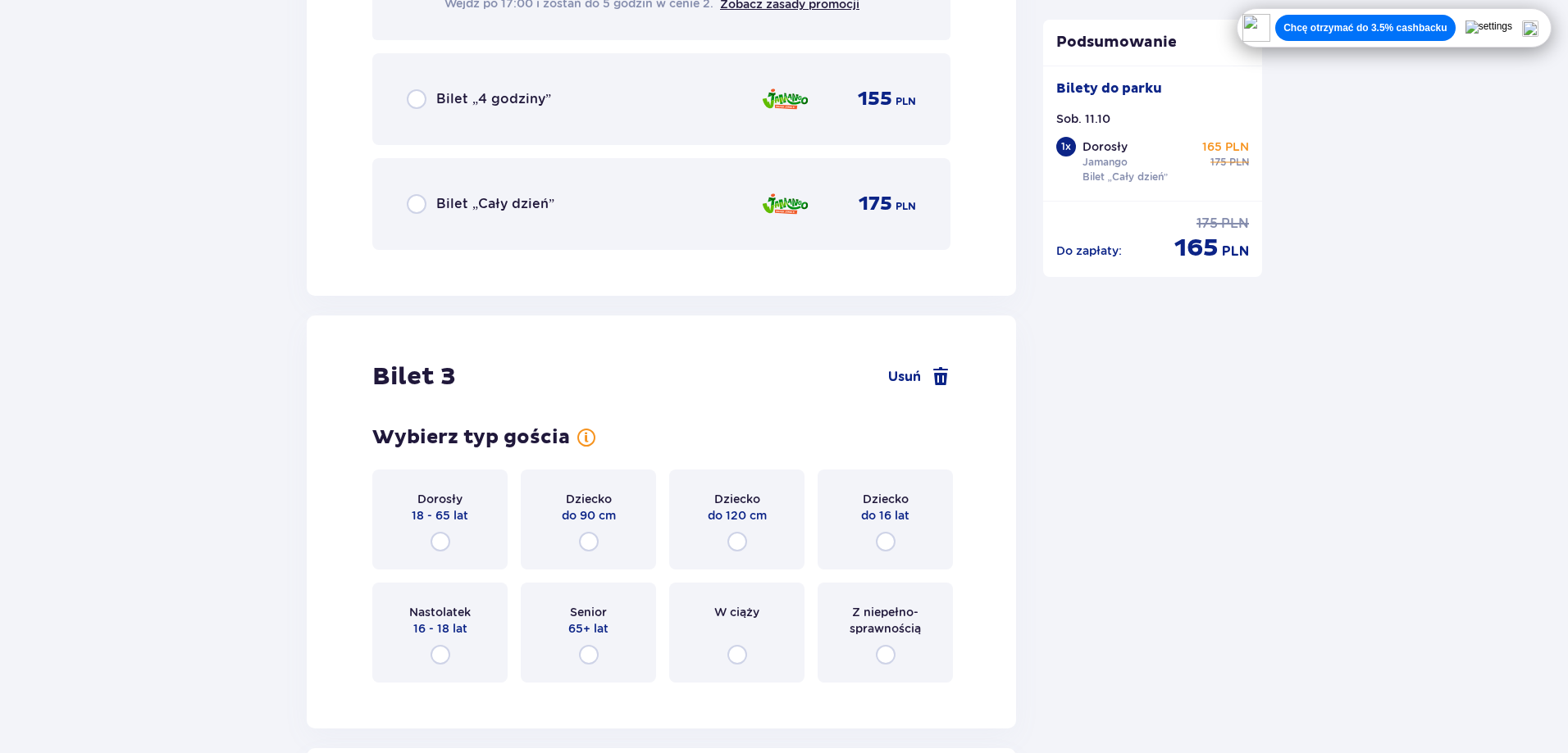
scroll to position [3129, 0]
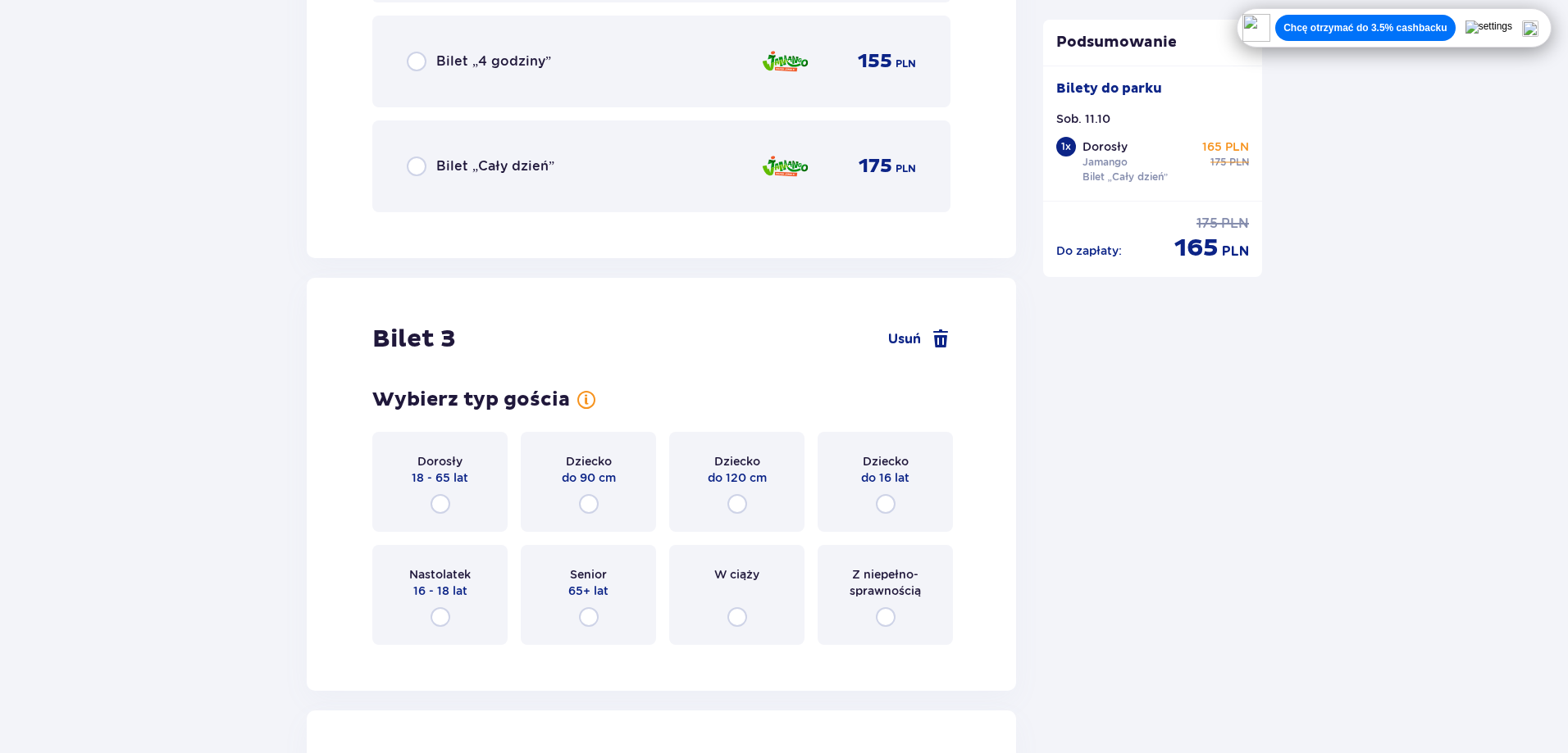
click at [740, 505] on input "radio" at bounding box center [737, 504] width 20 height 20
radio input "true"
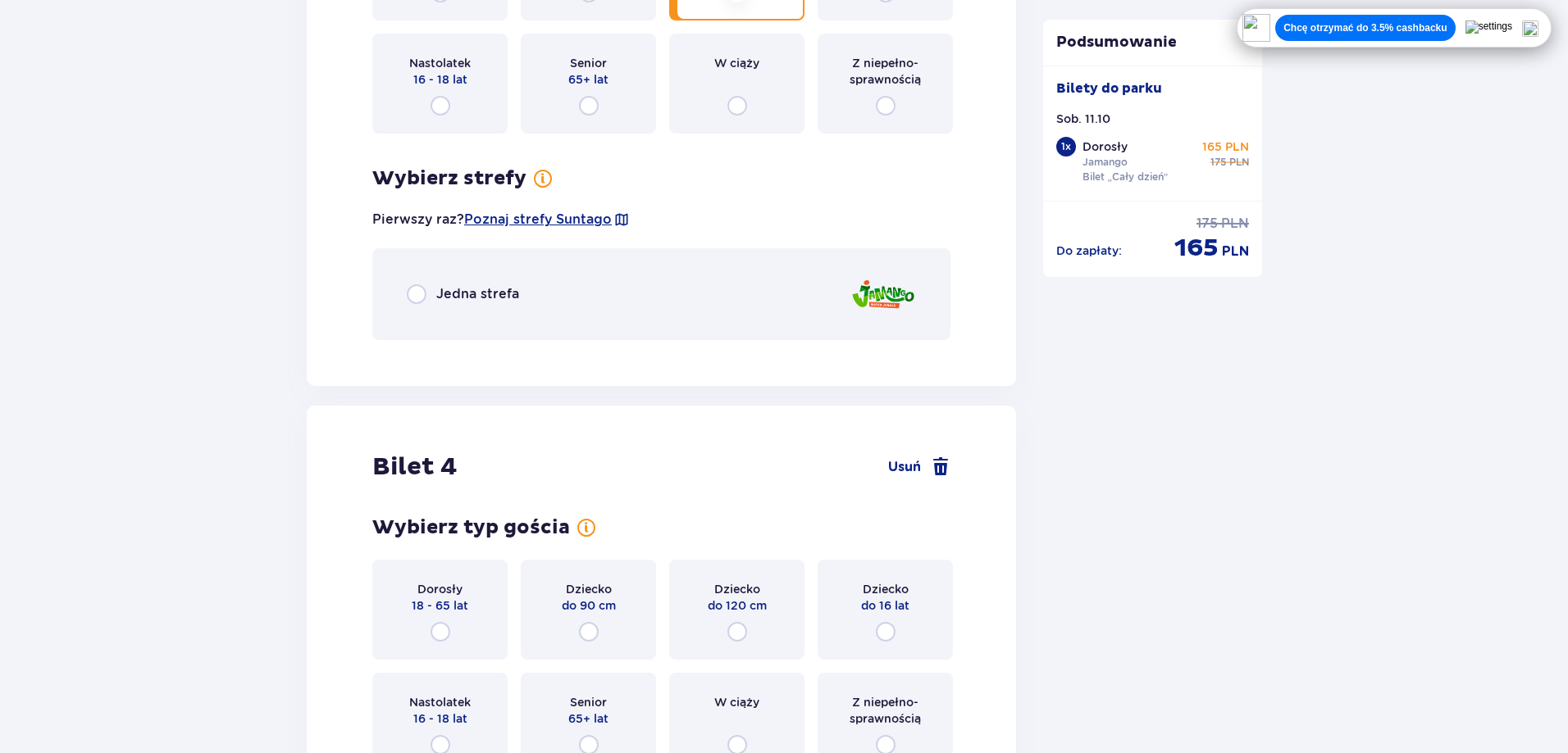
scroll to position [3622, 0]
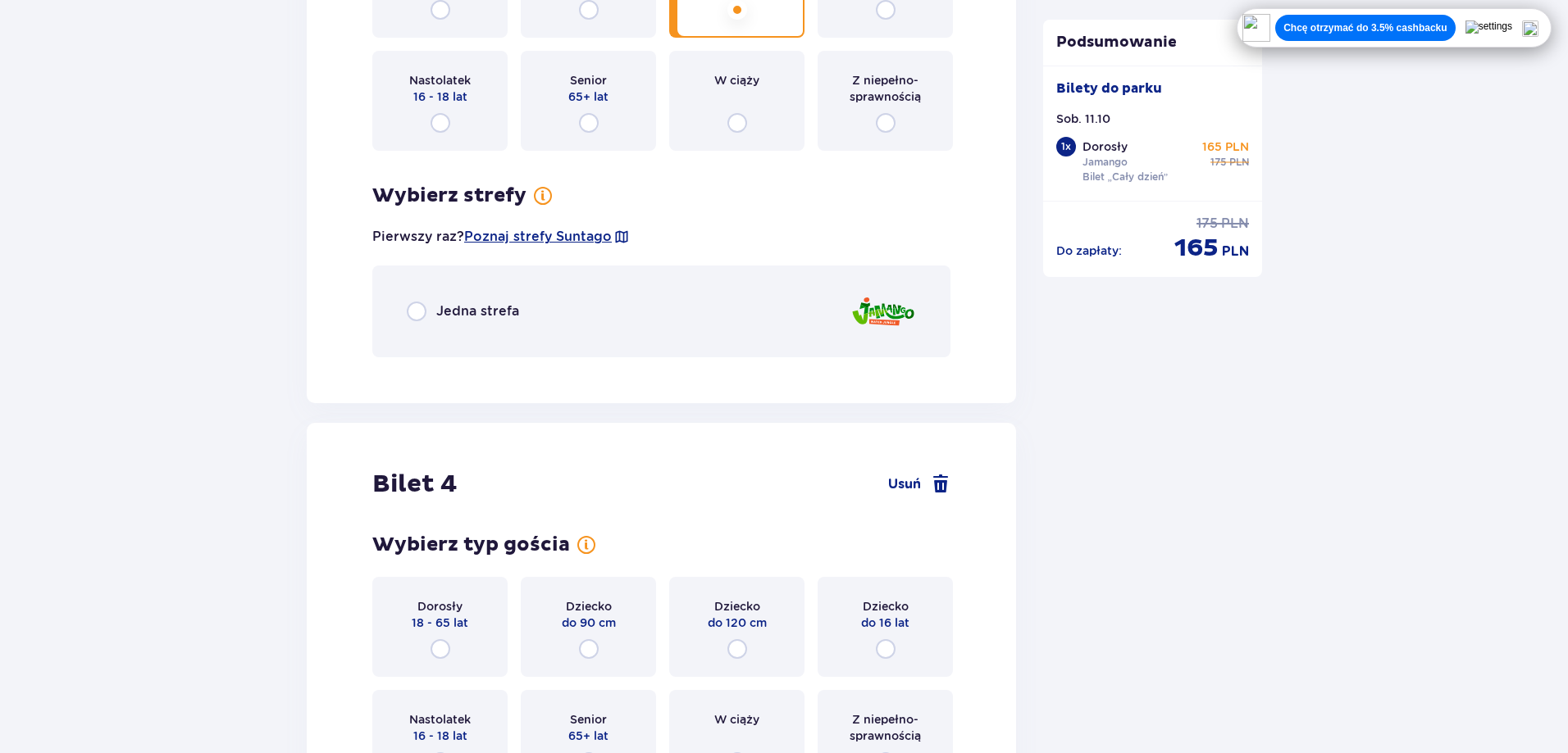
click at [423, 303] on input "radio" at bounding box center [417, 311] width 20 height 20
radio input "true"
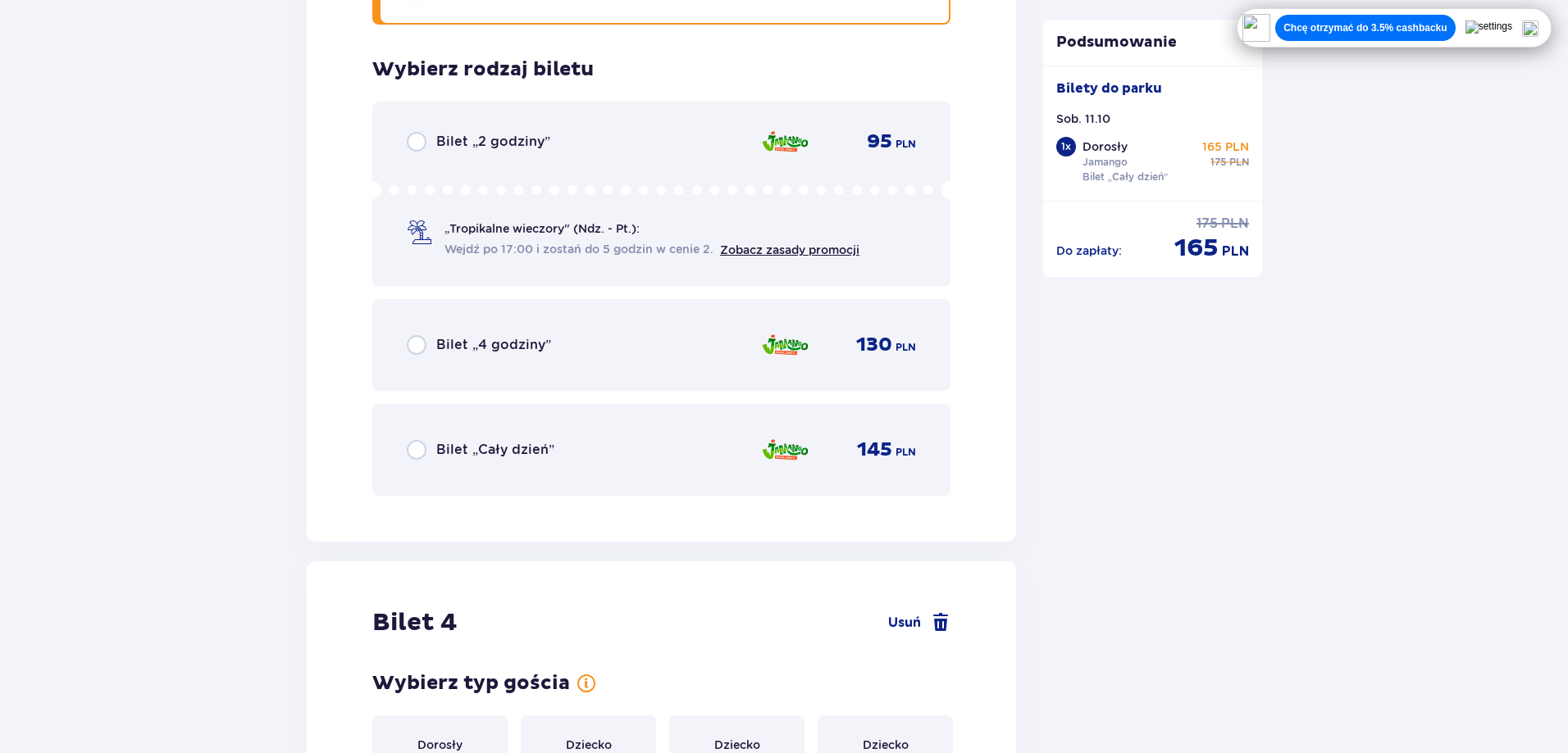
scroll to position [3993, 0]
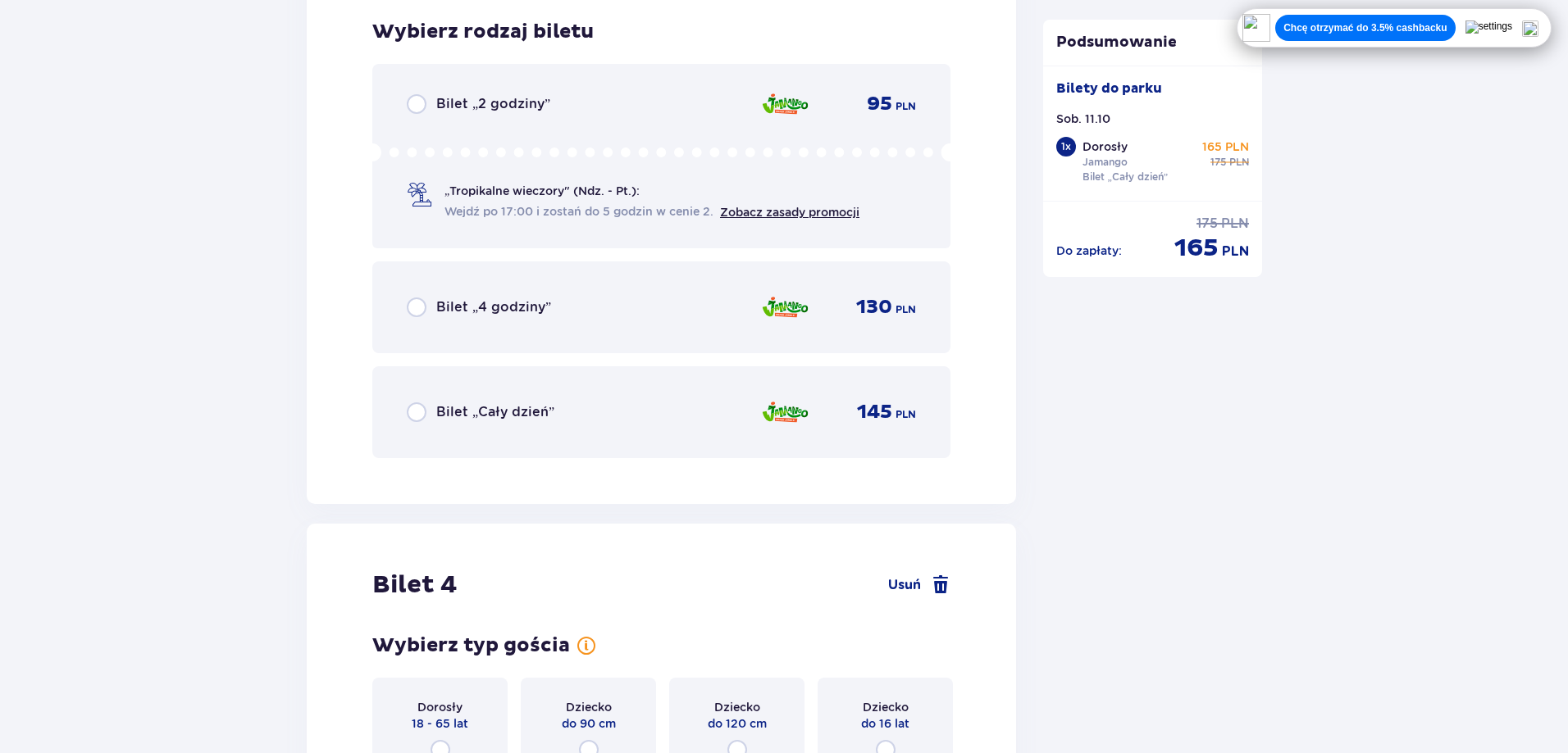
click at [414, 417] on input "radio" at bounding box center [417, 412] width 20 height 20
radio input "true"
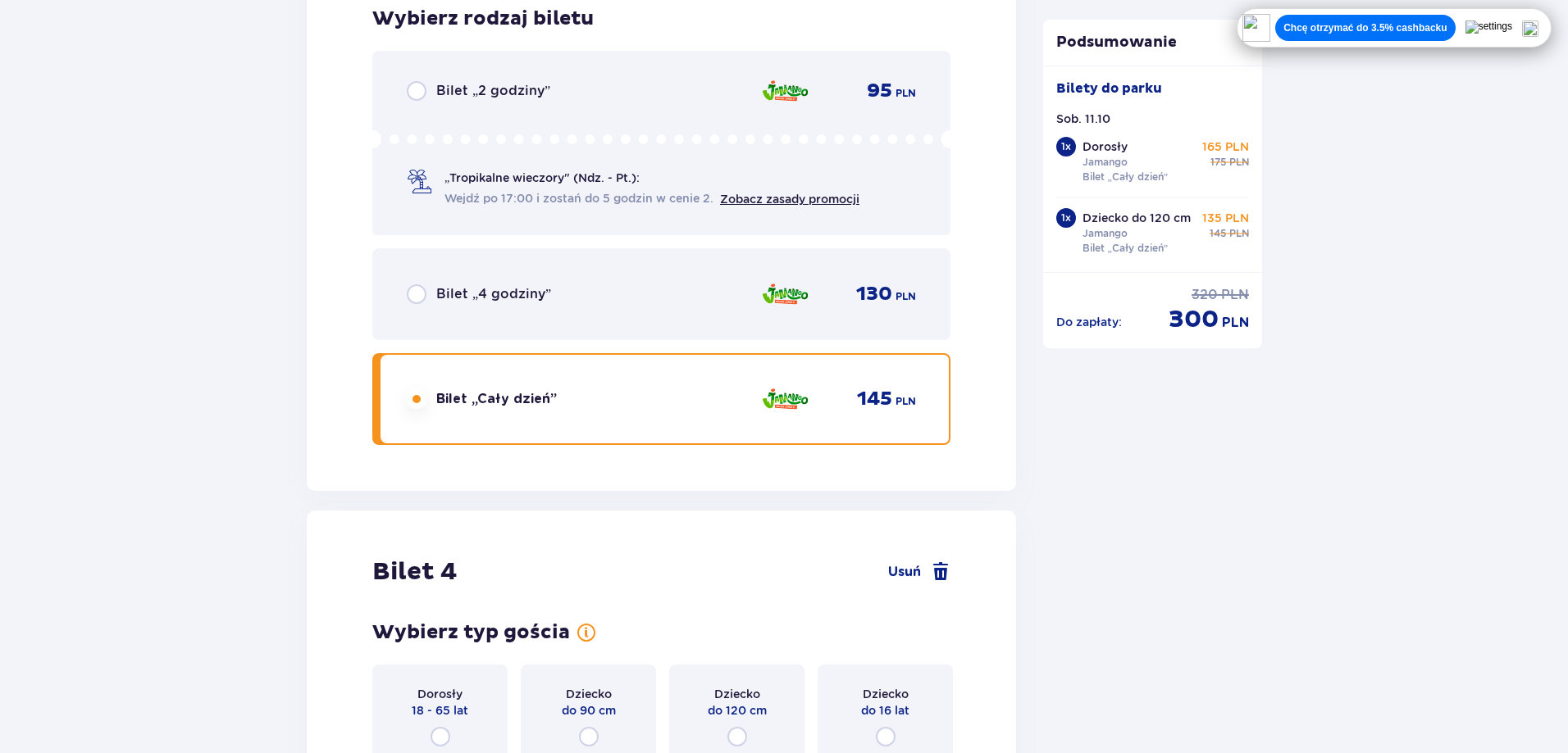
scroll to position [4279, 0]
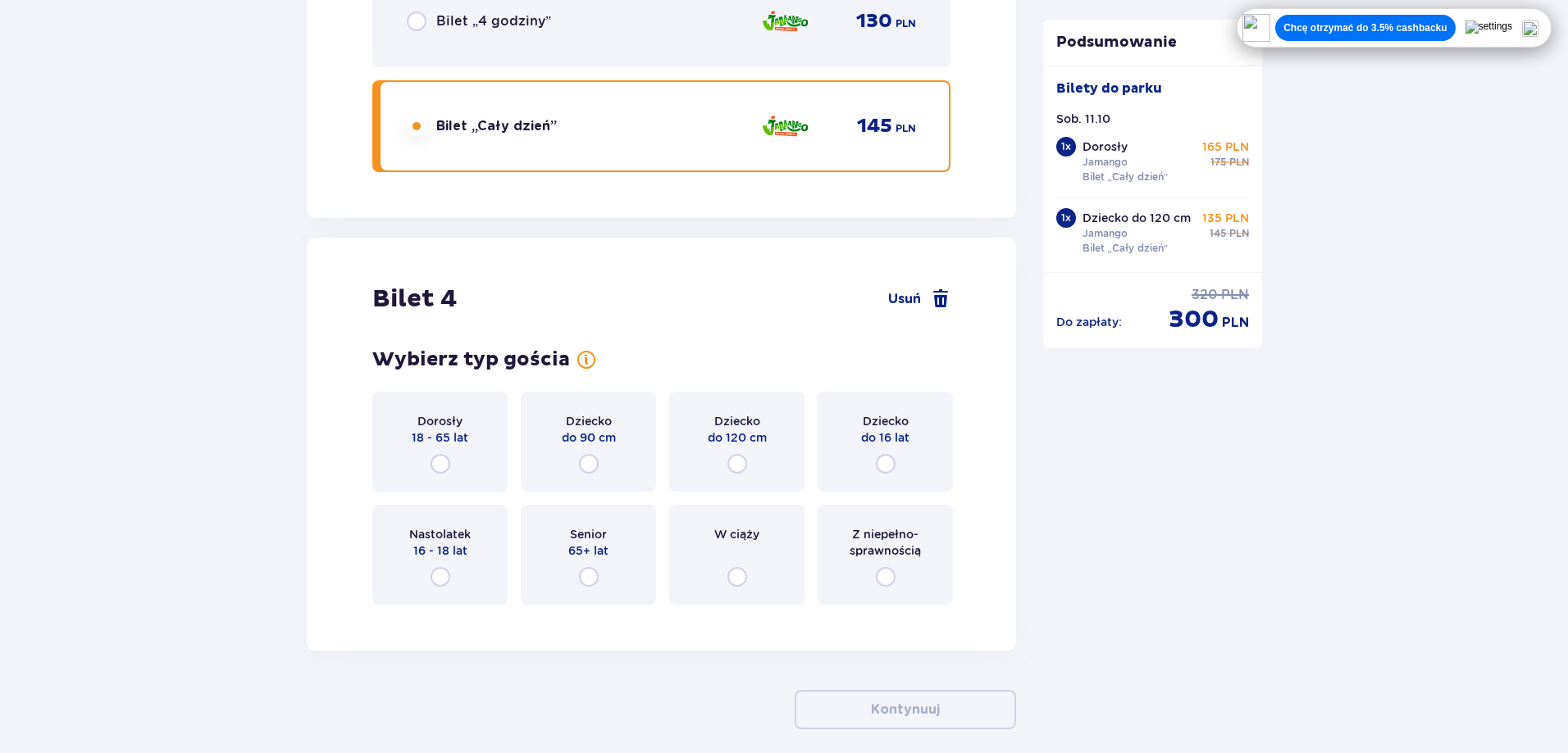
click at [883, 461] on input "radio" at bounding box center [885, 464] width 20 height 20
radio input "true"
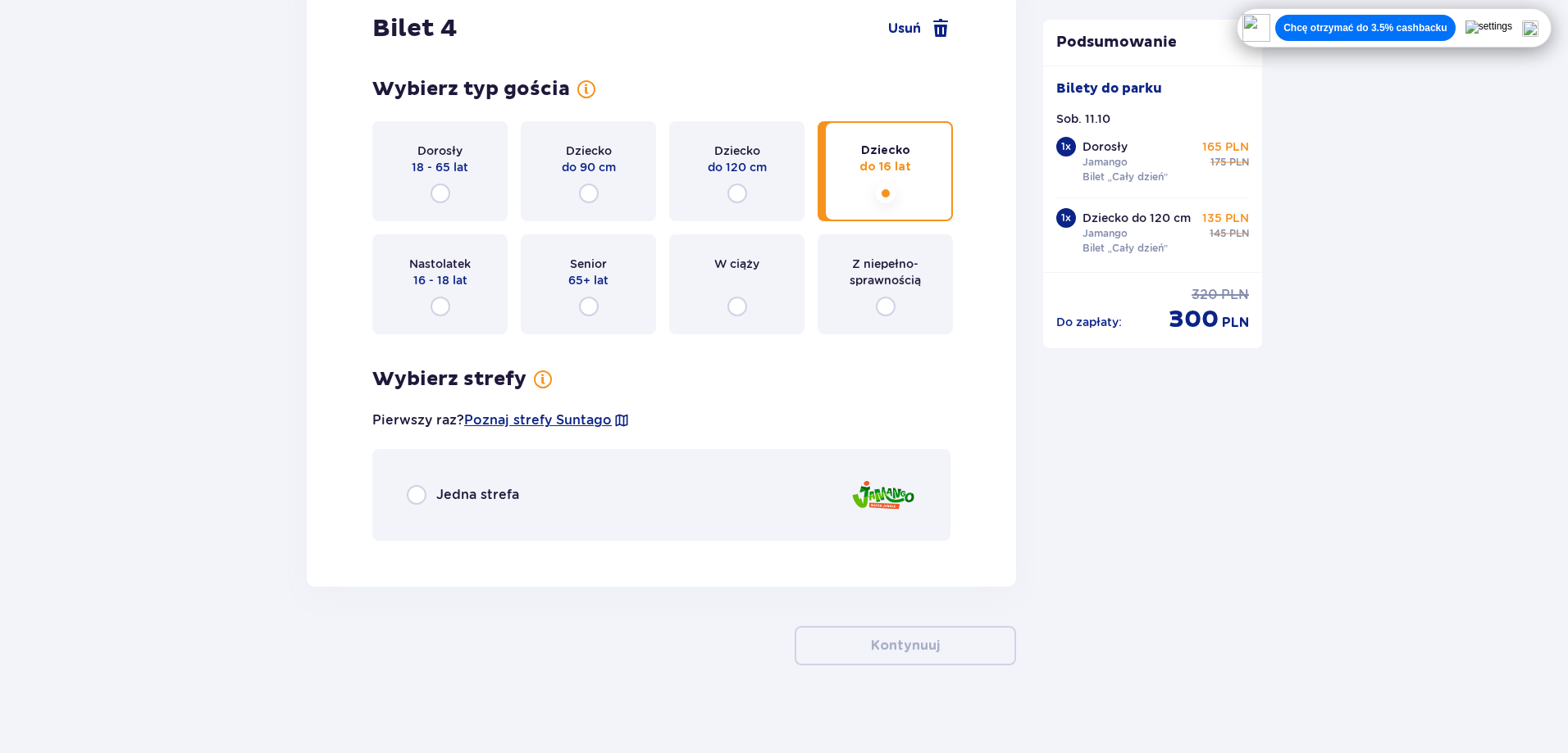
scroll to position [4560, 0]
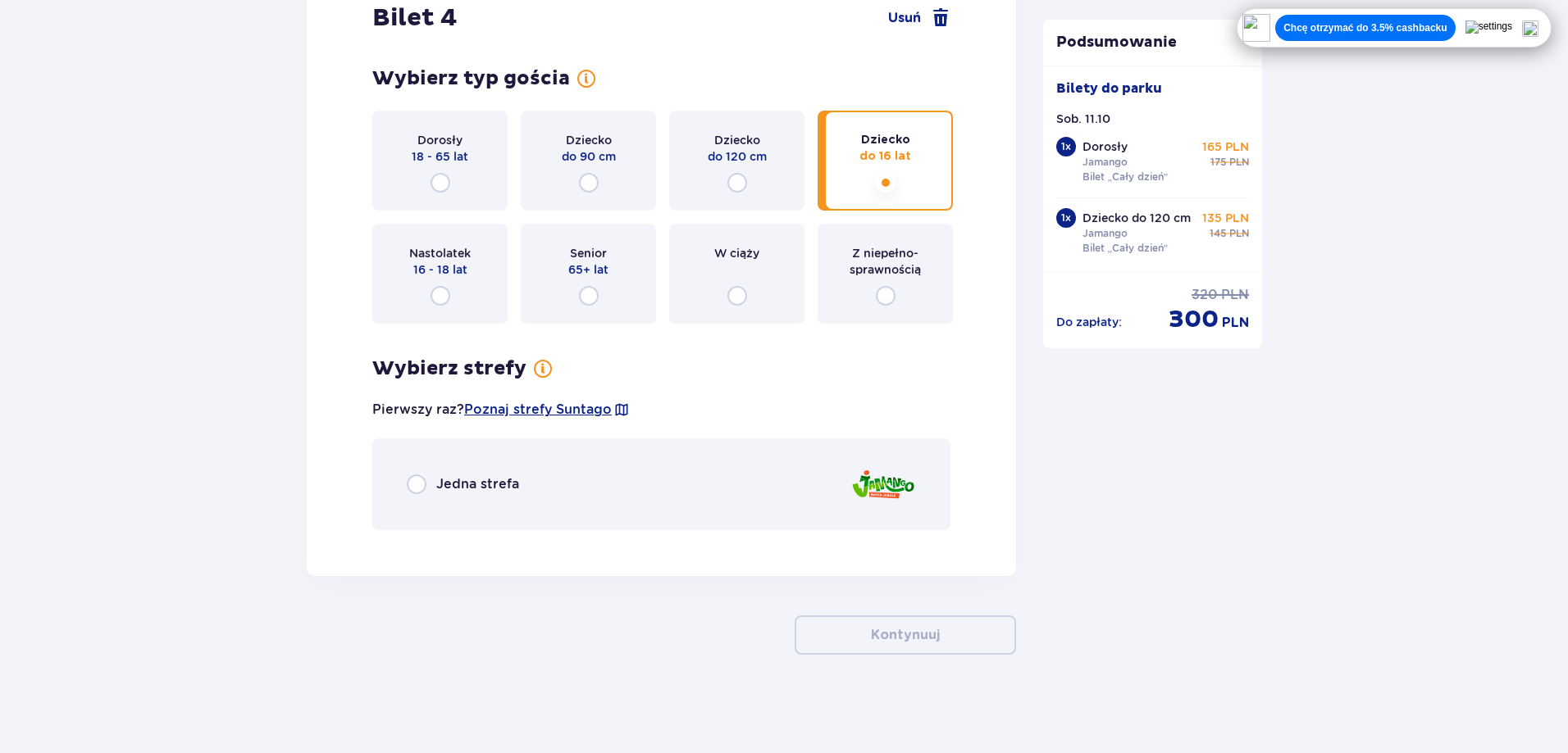
click at [413, 486] on input "radio" at bounding box center [417, 485] width 20 height 20
radio input "true"
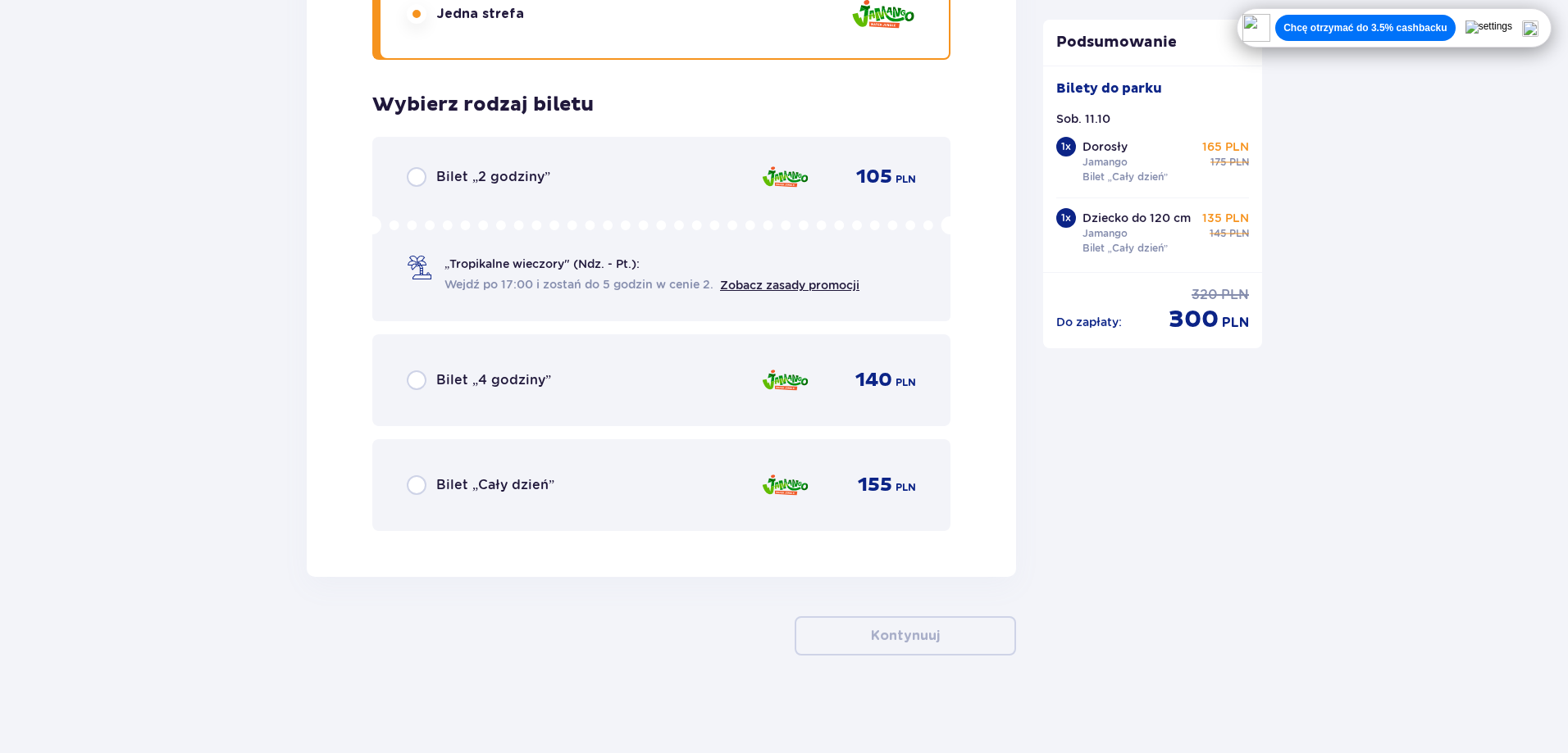
scroll to position [5031, 0]
click at [417, 487] on input "radio" at bounding box center [417, 485] width 20 height 20
radio input "true"
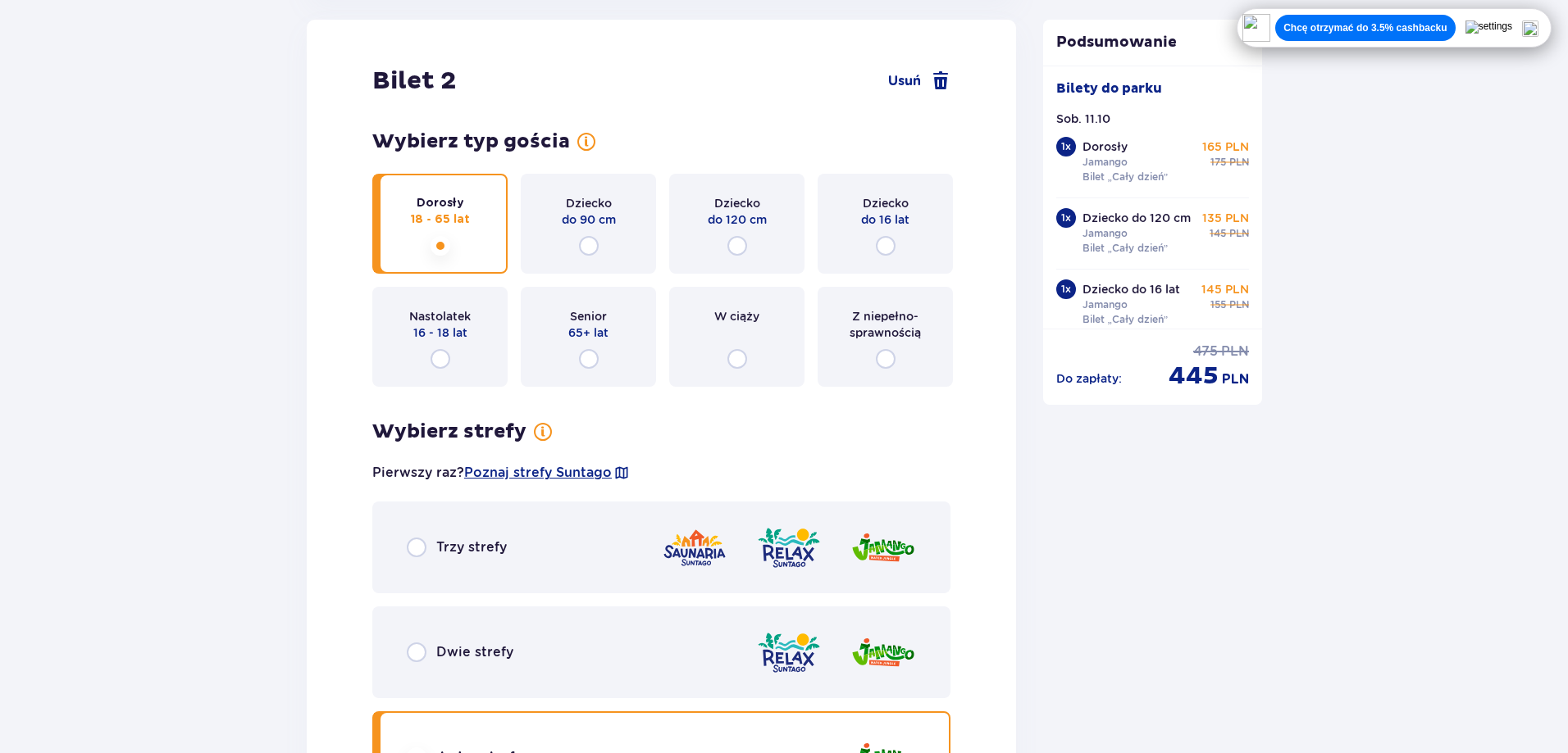
scroll to position [2476, 0]
